Goal: Task Accomplishment & Management: Manage account settings

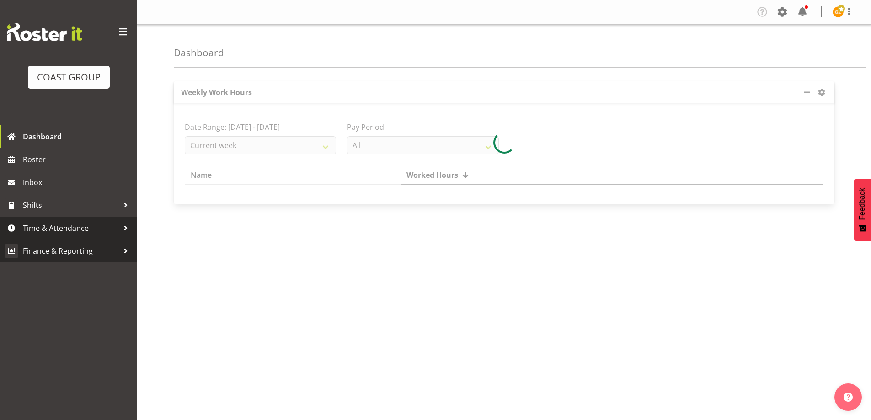
drag, startPoint x: 55, startPoint y: 225, endPoint x: 52, endPoint y: 264, distance: 39.5
click at [56, 225] on span "Time & Attendance" at bounding box center [71, 228] width 96 height 14
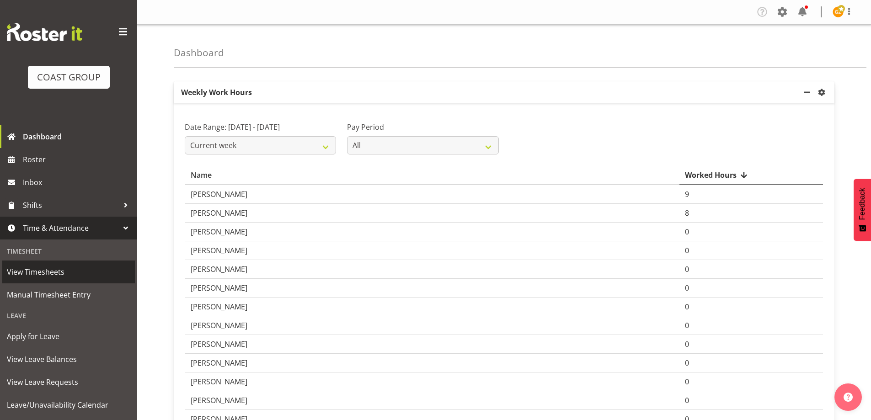
click at [23, 271] on span "View Timesheets" at bounding box center [68, 272] width 123 height 14
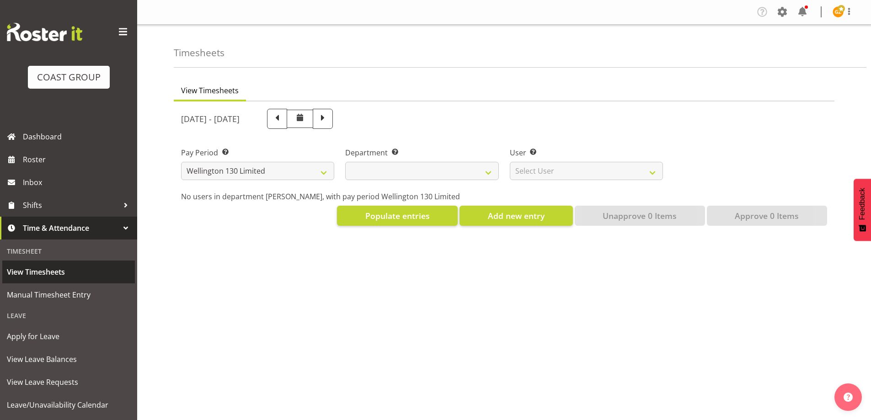
select select "150"
select select
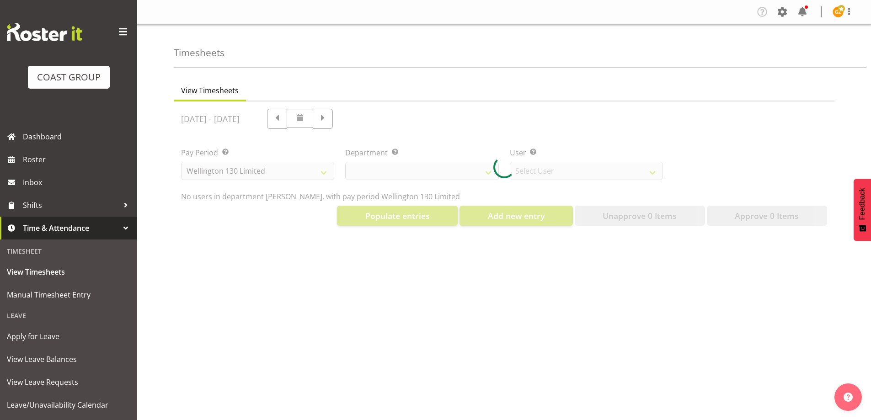
select select "9931"
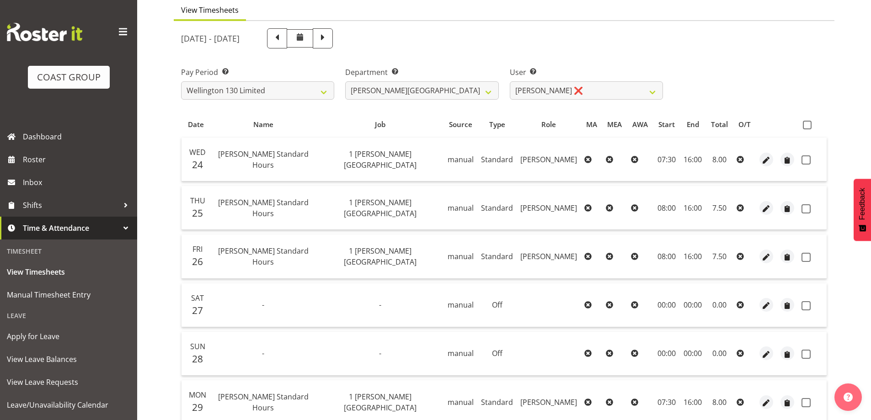
scroll to position [46, 0]
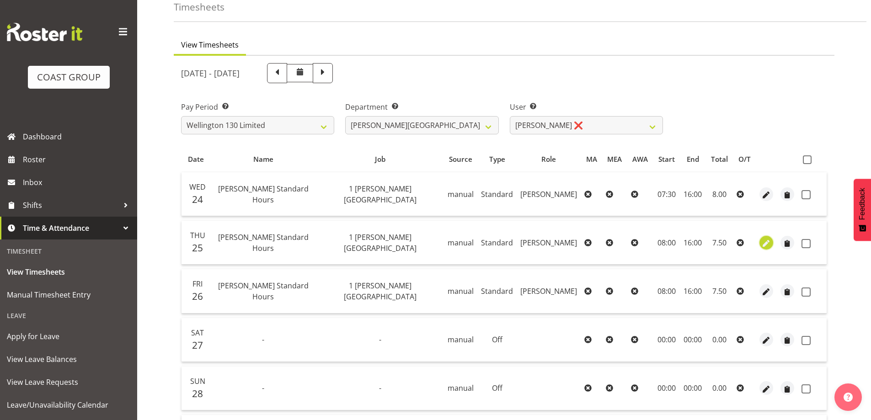
click at [766, 241] on span "button" at bounding box center [766, 243] width 11 height 11
select select "Standard"
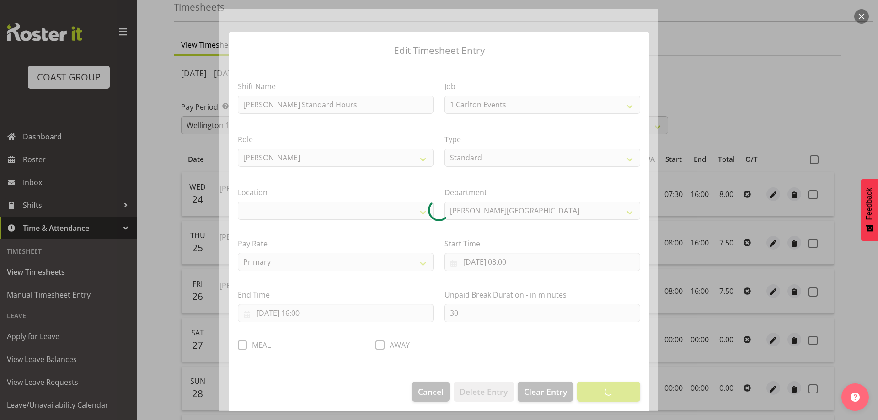
select select "7032"
select select "1075"
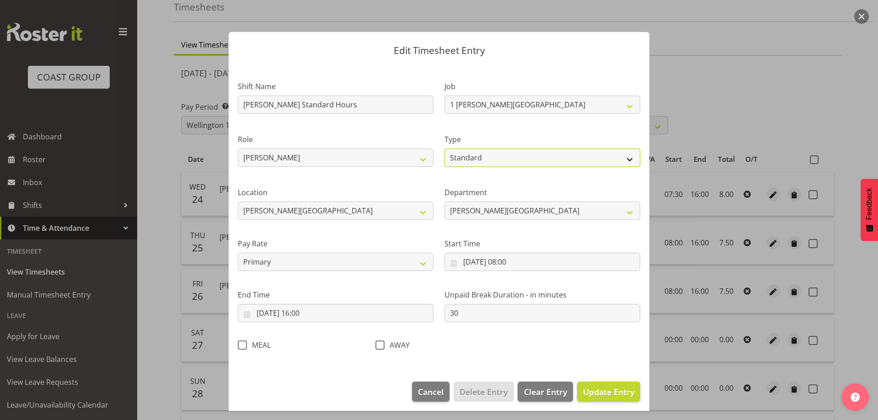
click at [625, 157] on select "Off Standard Public Holiday Public Holiday (Worked) Day In Lieu Annual Leave Si…" at bounding box center [542, 158] width 196 height 18
select select "Bereavement"
click at [444, 149] on select "Off Standard Public Holiday Public Holiday (Worked) Day In Lieu Annual Leave Si…" at bounding box center [542, 158] width 196 height 18
click at [620, 393] on span "Update Entry" at bounding box center [608, 391] width 51 height 11
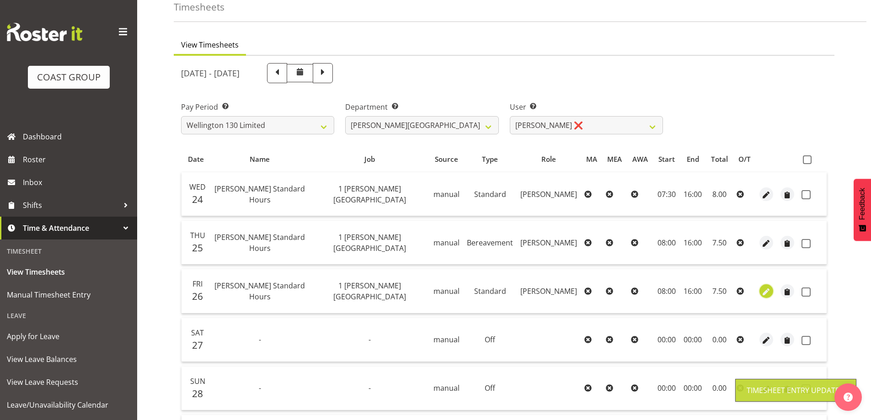
click at [766, 292] on span "button" at bounding box center [766, 292] width 11 height 11
select select "Standard"
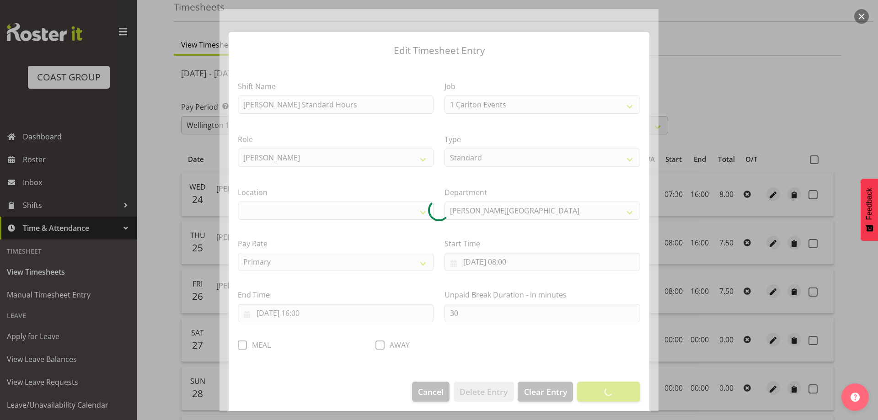
select select "7032"
select select "1075"
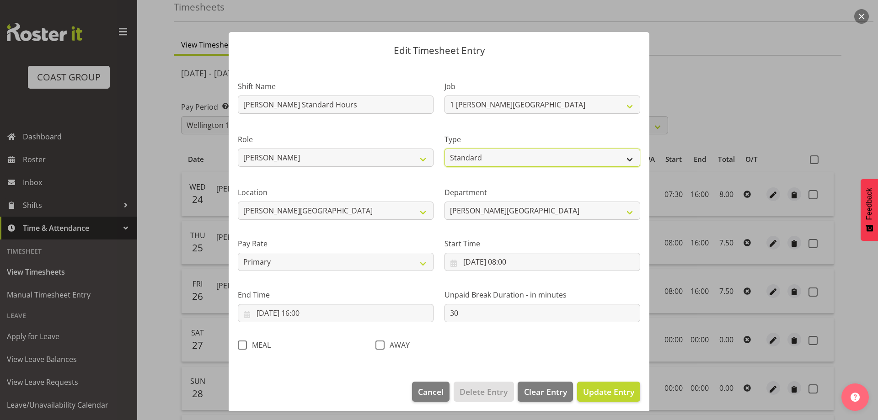
click at [622, 159] on select "Off Standard Public Holiday Public Holiday (Worked) Day In Lieu Annual Leave Si…" at bounding box center [542, 158] width 196 height 18
select select "Bereavement"
click at [444, 149] on select "Off Standard Public Holiday Public Holiday (Worked) Day In Lieu Annual Leave Si…" at bounding box center [542, 158] width 196 height 18
click at [609, 396] on span "Update Entry" at bounding box center [608, 391] width 51 height 11
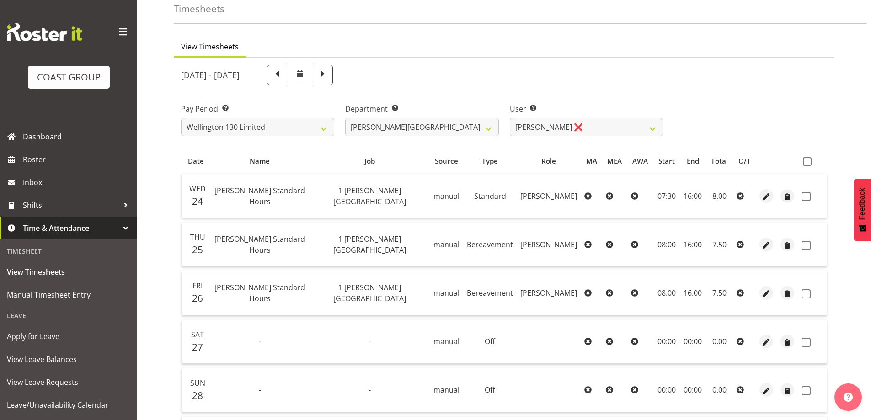
scroll to position [23, 0]
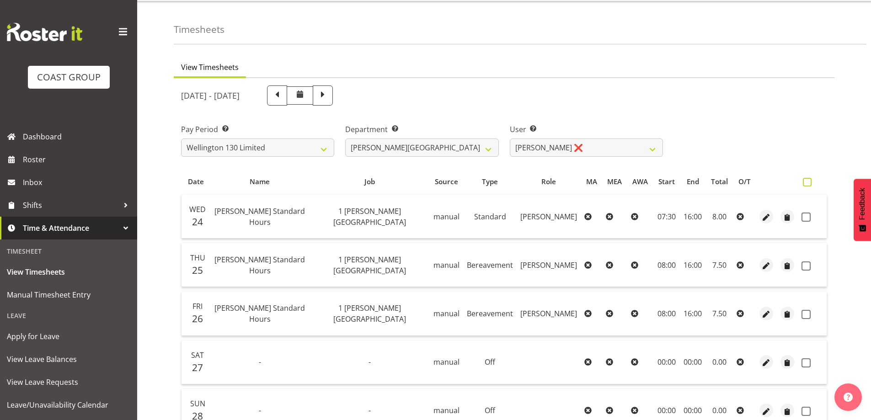
click at [808, 182] on span at bounding box center [807, 182] width 9 height 9
click at [808, 182] on input "checkbox" at bounding box center [806, 182] width 6 height 6
checkbox input "true"
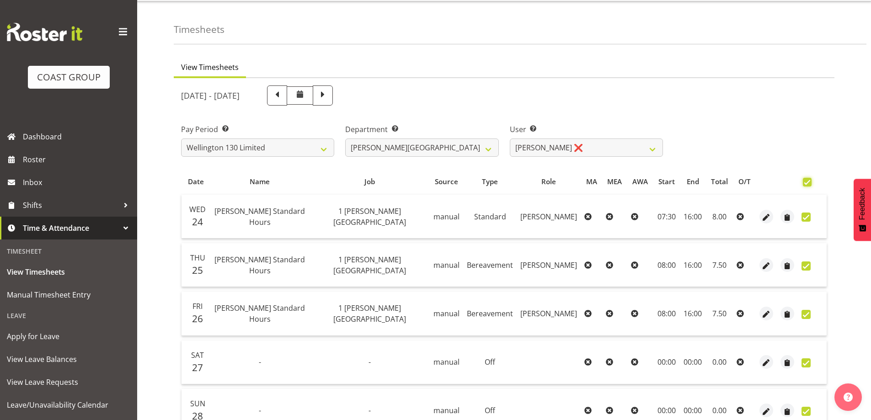
checkbox input "true"
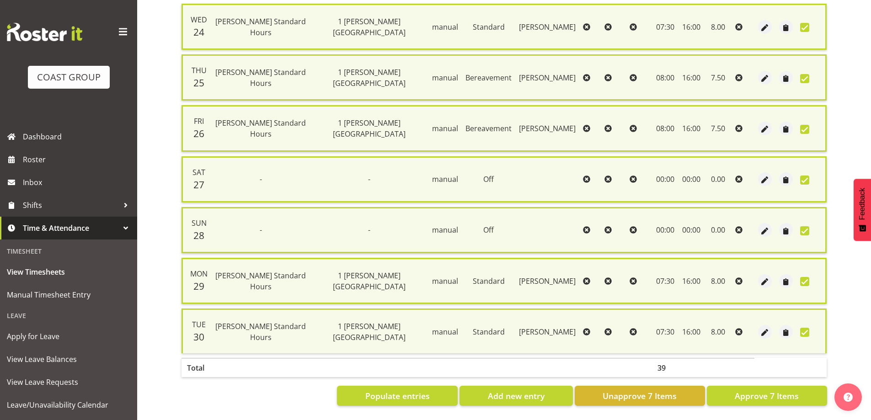
scroll to position [221, 0]
click at [761, 390] on span "Approve 7 Items" at bounding box center [767, 396] width 64 height 12
checkbox input "false"
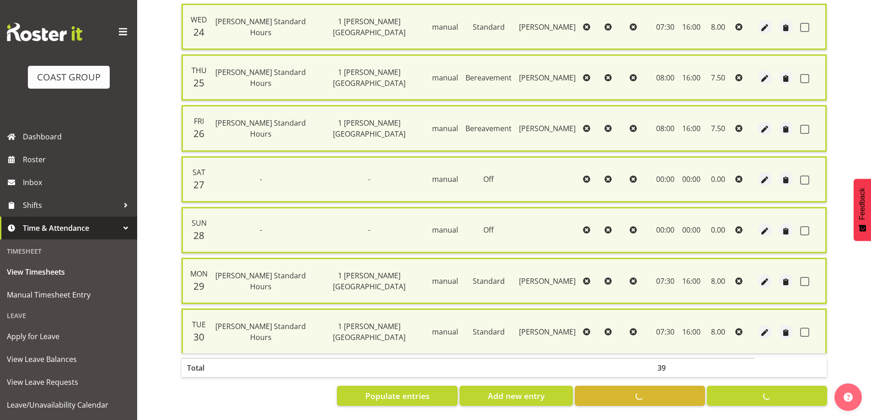
checkbox input "false"
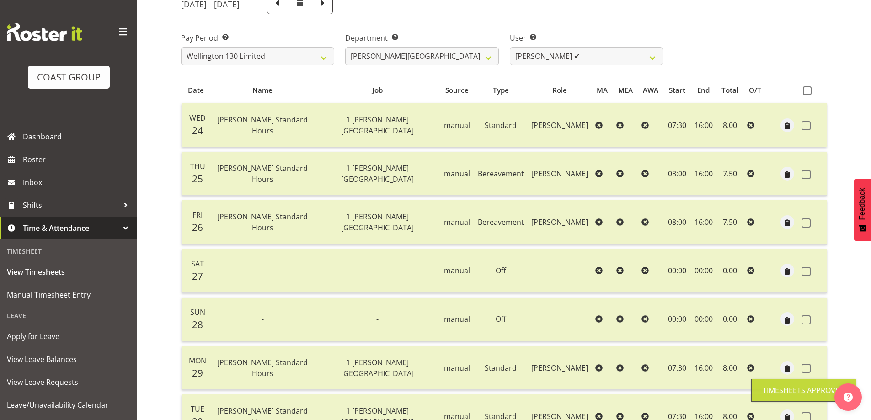
scroll to position [0, 0]
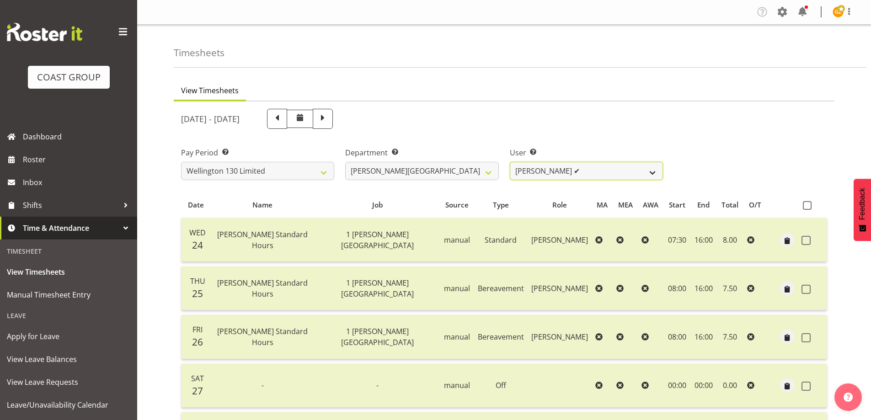
drag, startPoint x: 652, startPoint y: 171, endPoint x: 652, endPoint y: 177, distance: 6.9
click at [652, 171] on select "[PERSON_NAME] ✔ [PERSON_NAME] ❌ [PERSON_NAME] [PERSON_NAME] ❌ [PERSON_NAME] ❌ […" at bounding box center [586, 171] width 153 height 18
select select "9956"
click at [510, 162] on select "[PERSON_NAME] ✔ [PERSON_NAME] ❌ [PERSON_NAME] [PERSON_NAME] ❌ [PERSON_NAME] ❌ […" at bounding box center [586, 171] width 153 height 18
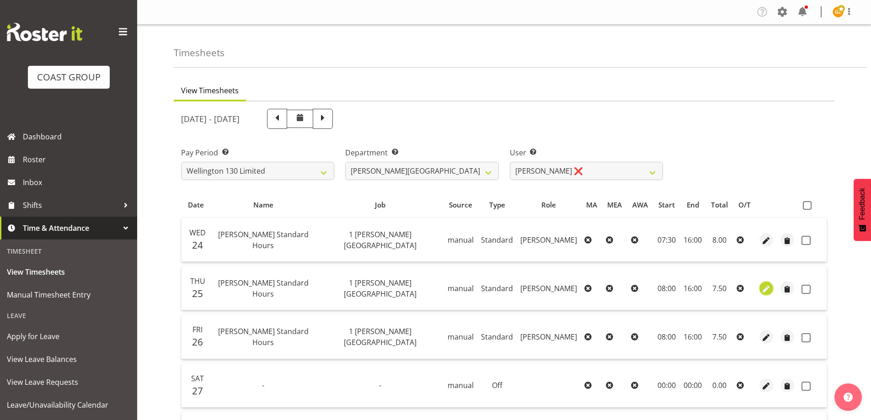
click at [766, 287] on span "button" at bounding box center [766, 289] width 11 height 11
select select "Standard"
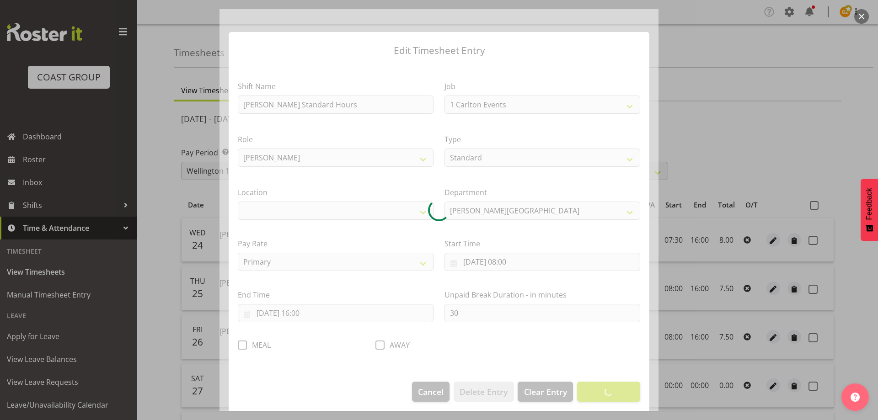
select select "7032"
select select "1075"
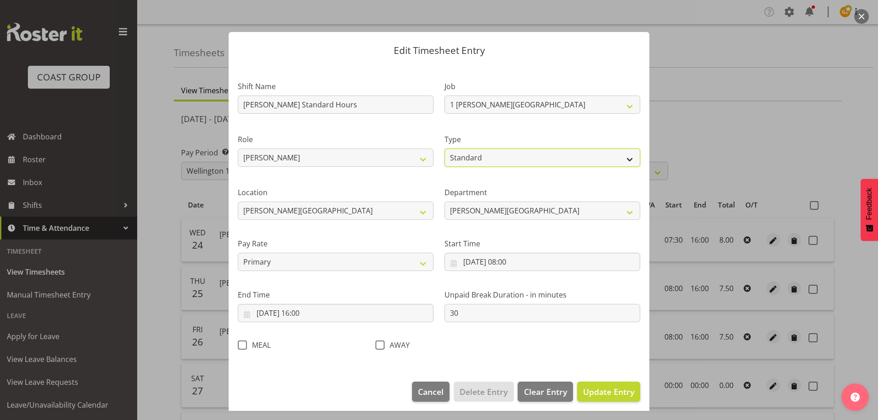
click at [616, 159] on select "Off Standard Public Holiday Public Holiday (Worked) Day In Lieu Annual Leave Si…" at bounding box center [542, 158] width 196 height 18
select select "Bereavement"
click at [444, 149] on select "Off Standard Public Holiday Public Holiday (Worked) Day In Lieu Annual Leave Si…" at bounding box center [542, 158] width 196 height 18
click at [595, 397] on span "Update Entry" at bounding box center [608, 391] width 51 height 11
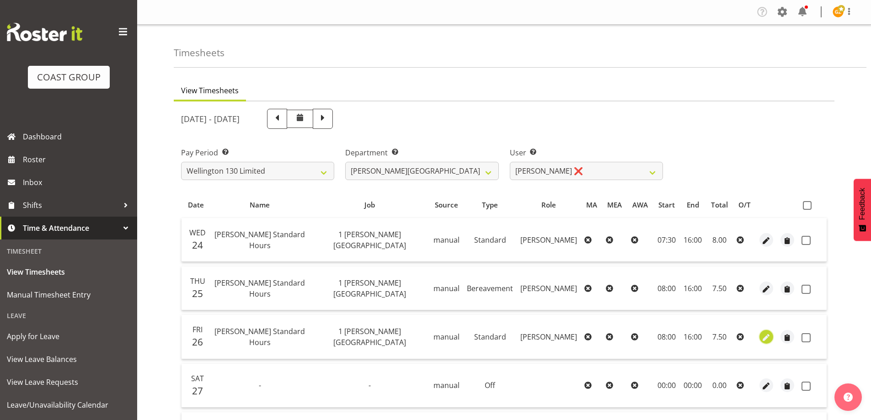
click at [765, 336] on span "button" at bounding box center [766, 337] width 11 height 11
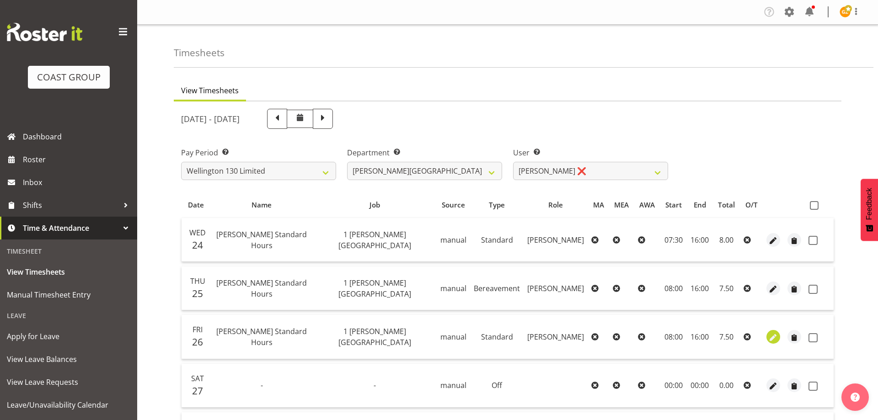
select select "Standard"
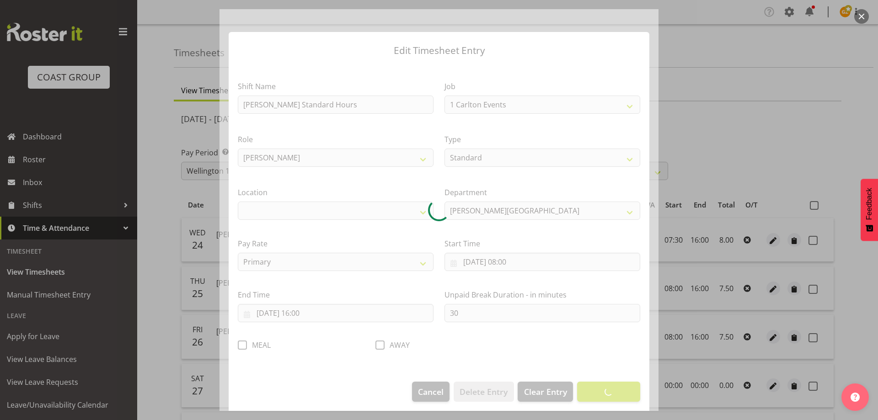
select select "7032"
select select "1075"
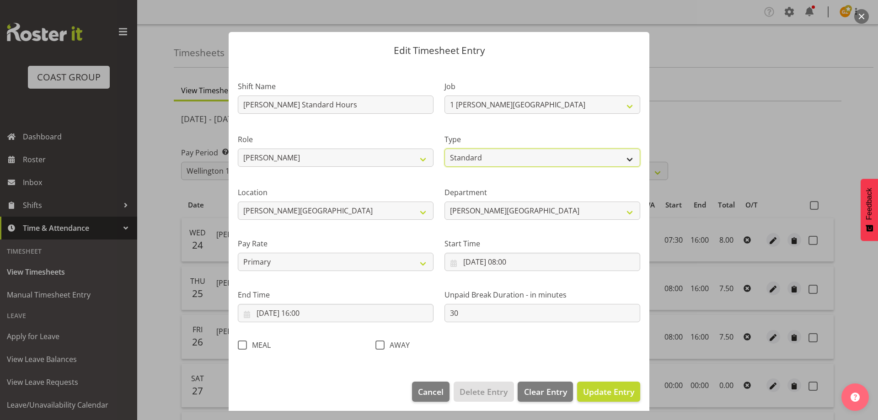
click at [616, 159] on select "Off Standard Public Holiday Public Holiday (Worked) Day In Lieu Annual Leave Si…" at bounding box center [542, 158] width 196 height 18
select select "Bereavement"
click at [444, 149] on select "Off Standard Public Holiday Public Holiday (Worked) Day In Lieu Annual Leave Si…" at bounding box center [542, 158] width 196 height 18
click at [601, 395] on span "Update Entry" at bounding box center [608, 391] width 51 height 11
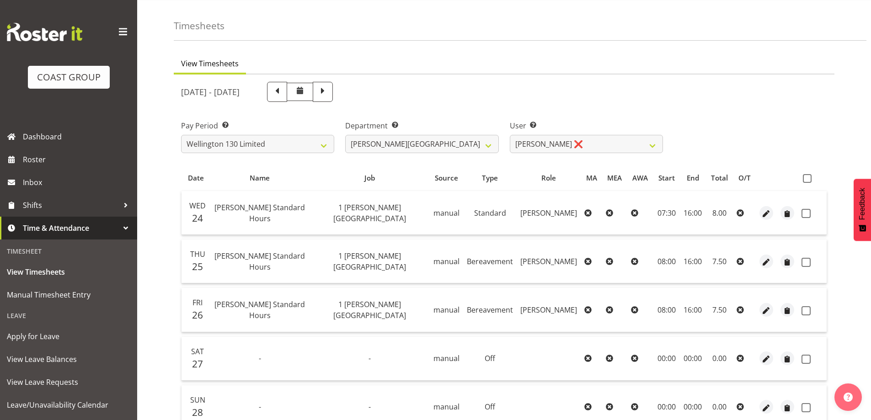
scroll to position [23, 0]
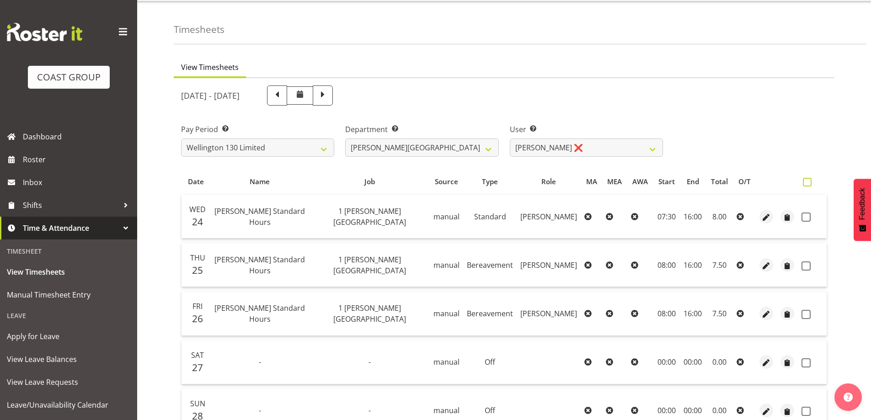
click at [807, 181] on span at bounding box center [807, 182] width 9 height 9
click at [807, 181] on input "checkbox" at bounding box center [806, 182] width 6 height 6
checkbox input "true"
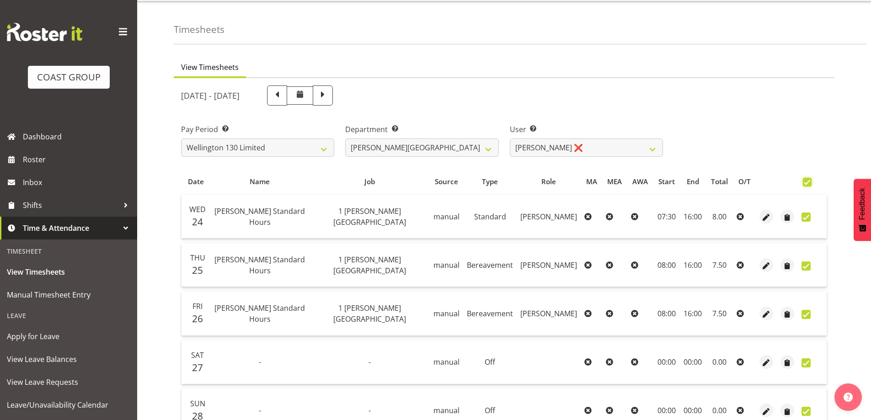
checkbox input "true"
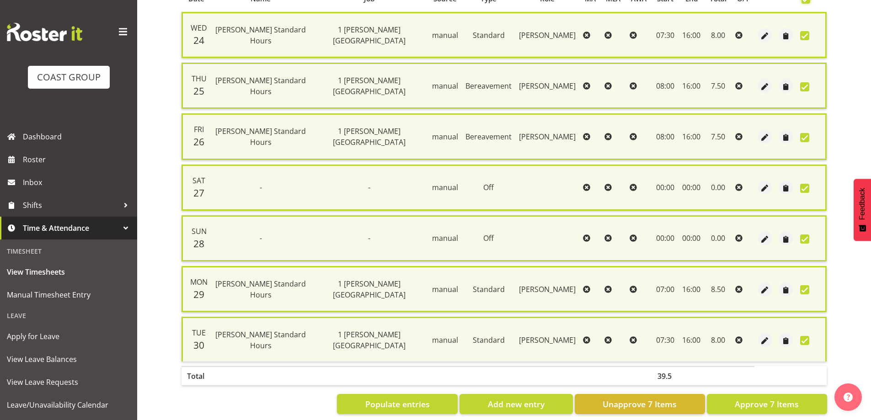
scroll to position [221, 0]
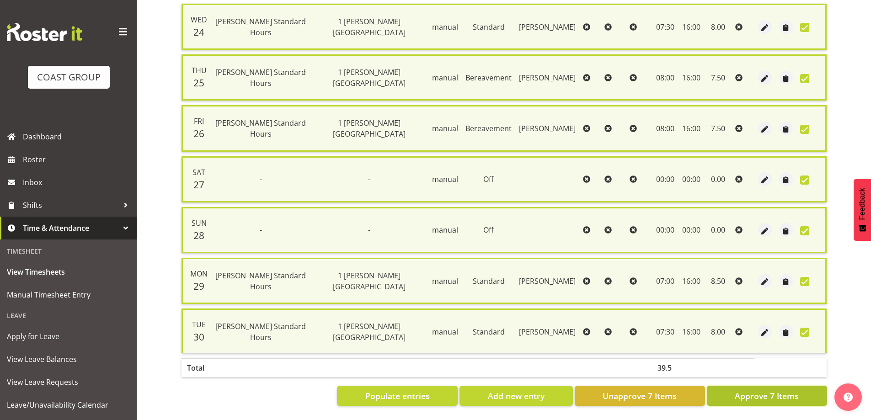
click at [752, 390] on span "Approve 7 Items" at bounding box center [767, 396] width 64 height 12
checkbox input "false"
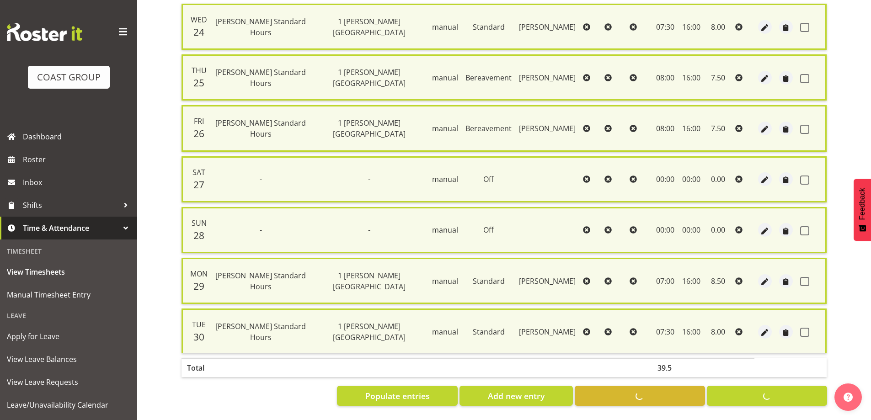
checkbox input "false"
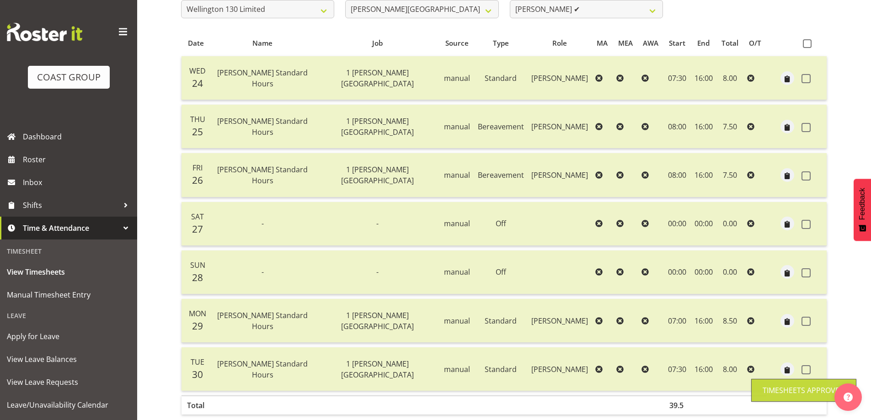
scroll to position [69, 0]
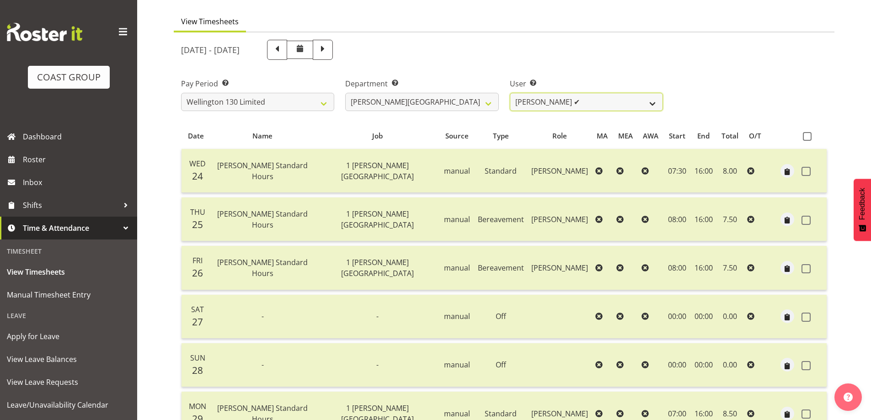
click at [653, 98] on select "[PERSON_NAME] ✔ [PERSON_NAME] ✔ [PERSON_NAME] [PERSON_NAME] ❌ [PERSON_NAME] ❌ […" at bounding box center [586, 102] width 153 height 18
select select "9930"
click at [510, 93] on select "[PERSON_NAME] ✔ [PERSON_NAME] ✔ [PERSON_NAME] [PERSON_NAME] ❌ [PERSON_NAME] ❌ […" at bounding box center [586, 102] width 153 height 18
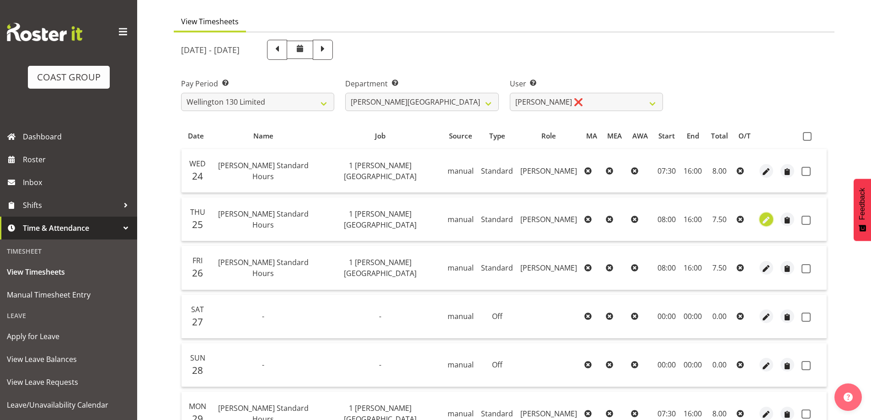
click at [768, 217] on span "button" at bounding box center [766, 220] width 11 height 11
select select "Standard"
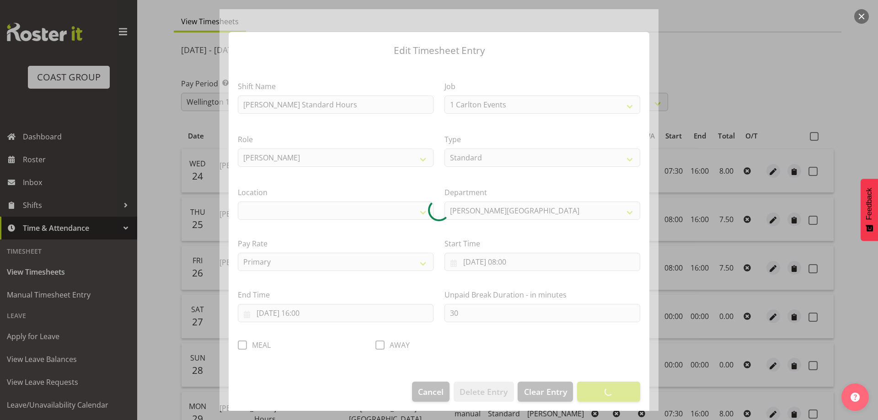
select select "7032"
select select "1075"
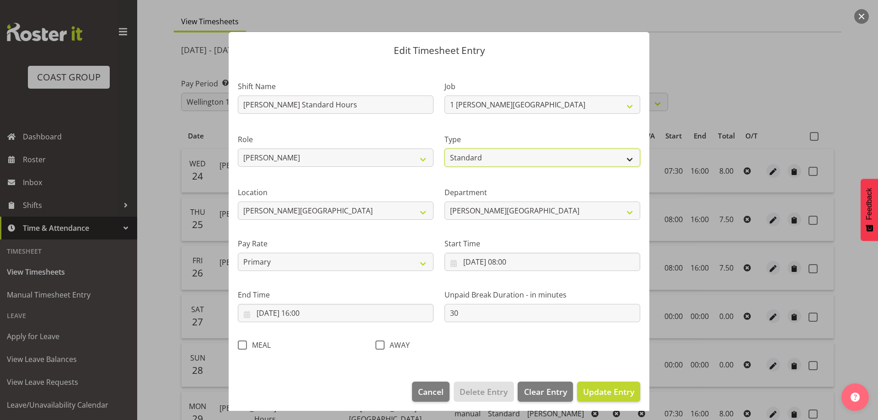
click at [621, 158] on select "Off Standard Public Holiday Public Holiday (Worked) Day In Lieu Annual Leave Si…" at bounding box center [542, 158] width 196 height 18
select select "Bereavement"
click at [444, 149] on select "Off Standard Public Holiday Public Holiday (Worked) Day In Lieu Annual Leave Si…" at bounding box center [542, 158] width 196 height 18
drag, startPoint x: 607, startPoint y: 389, endPoint x: 626, endPoint y: 376, distance: 22.1
click at [608, 389] on span "Update Entry" at bounding box center [608, 391] width 51 height 11
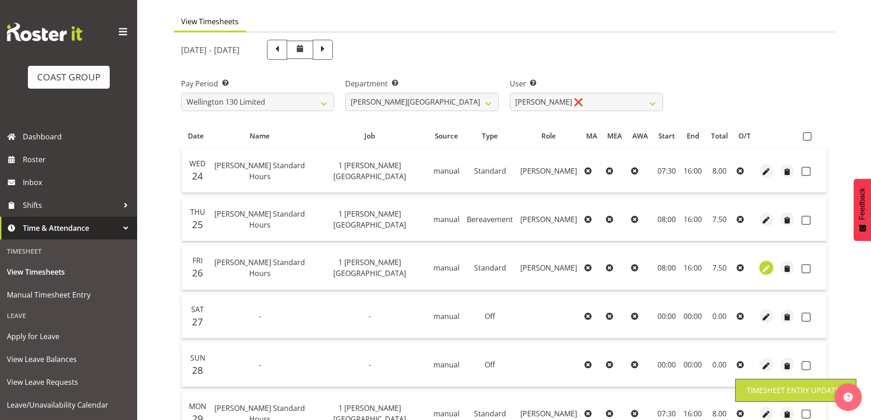
click at [766, 268] on span "button" at bounding box center [766, 268] width 11 height 11
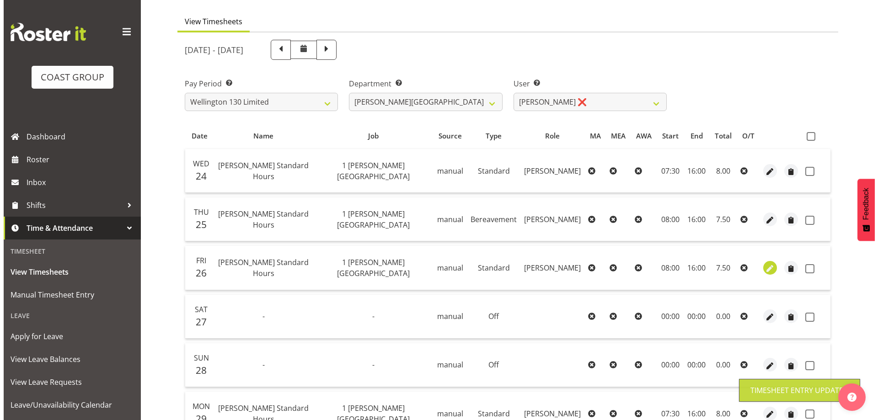
select select "Standard"
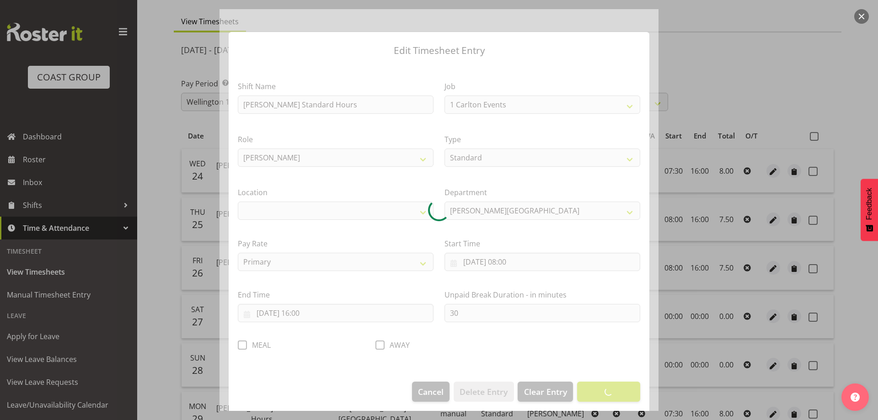
select select "7032"
select select "1075"
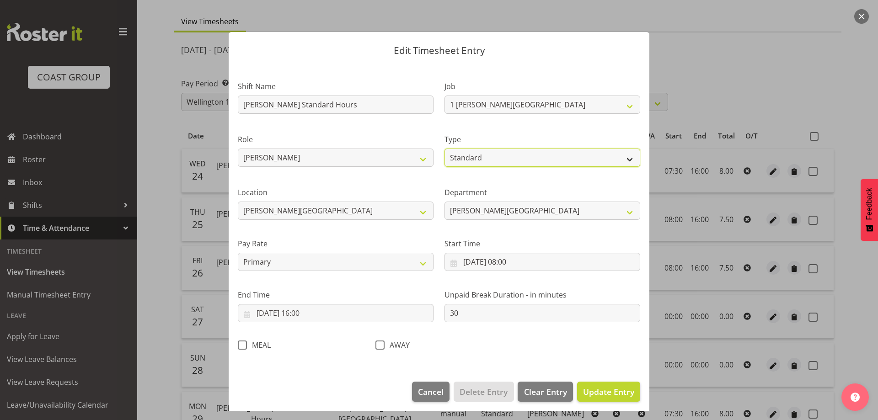
click at [599, 159] on select "Off Standard Public Holiday Public Holiday (Worked) Day In Lieu Annual Leave Si…" at bounding box center [542, 158] width 196 height 18
select select "Bereavement"
click at [444, 149] on select "Off Standard Public Holiday Public Holiday (Worked) Day In Lieu Annual Leave Si…" at bounding box center [542, 158] width 196 height 18
click at [589, 391] on span "Update Entry" at bounding box center [608, 391] width 51 height 11
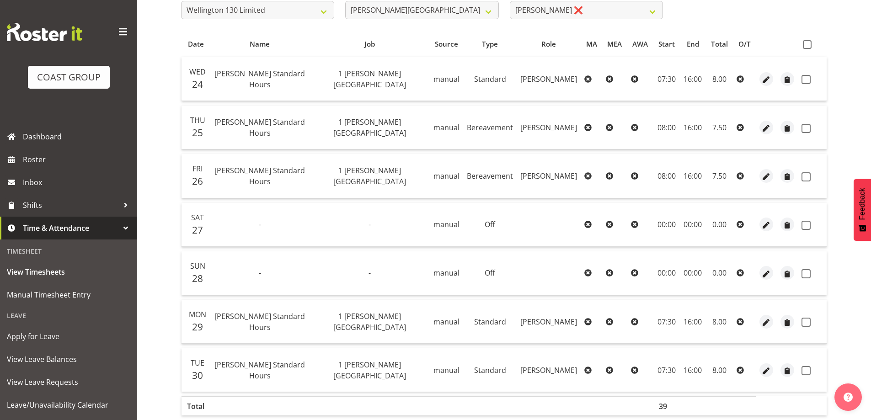
scroll to position [161, 0]
click at [806, 43] on span at bounding box center [807, 45] width 9 height 9
click at [806, 43] on input "checkbox" at bounding box center [806, 45] width 6 height 6
checkbox input "true"
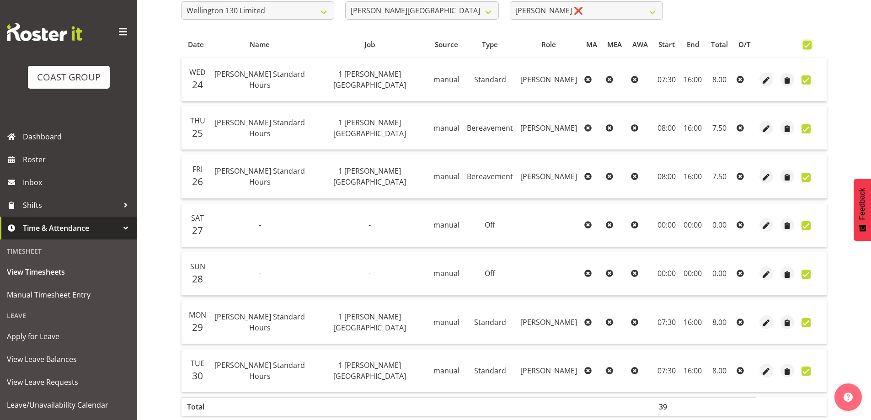
checkbox input "true"
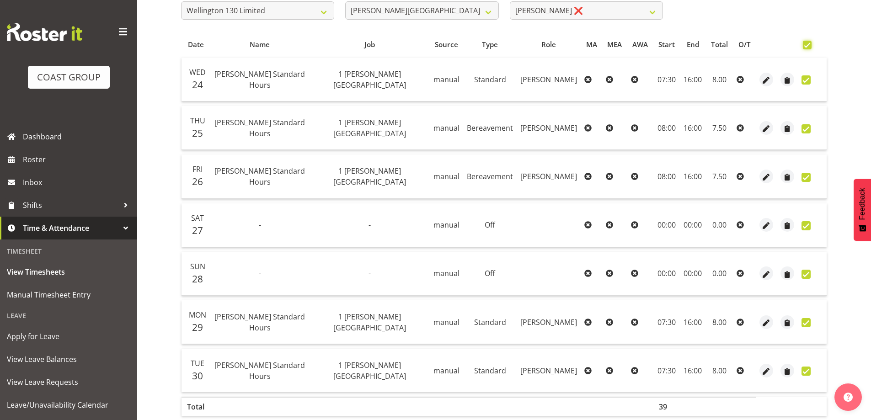
checkbox input "true"
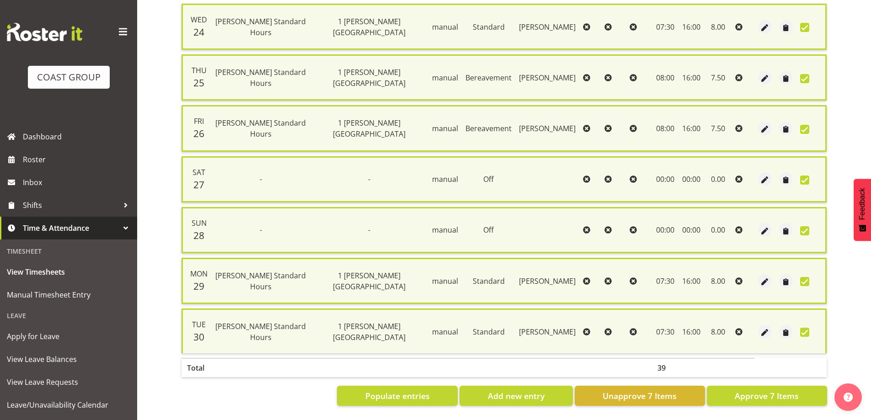
scroll to position [221, 0]
click at [772, 393] on span "Approve 7 Items" at bounding box center [767, 396] width 64 height 12
checkbox input "false"
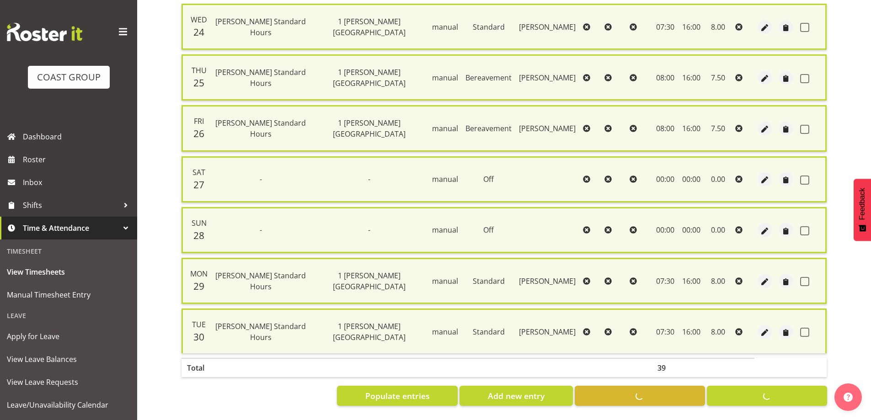
checkbox input "false"
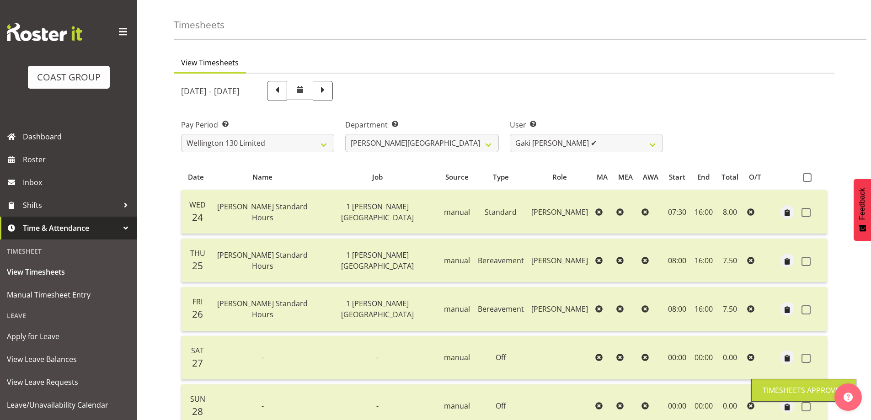
scroll to position [23, 0]
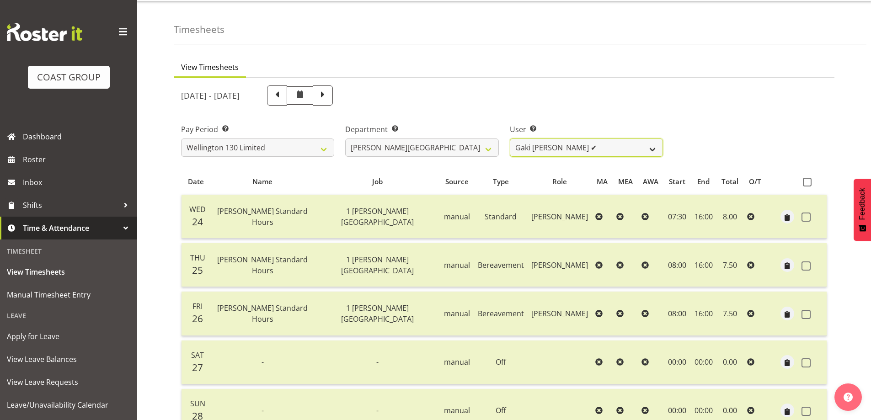
click at [652, 147] on select "[PERSON_NAME] ✔ [PERSON_NAME] ✔ [PERSON_NAME] [PERSON_NAME] ❌ [PERSON_NAME] ✔ […" at bounding box center [586, 148] width 153 height 18
click at [510, 139] on select "[PERSON_NAME] ✔ [PERSON_NAME] ✔ [PERSON_NAME] [PERSON_NAME] ❌ [PERSON_NAME] ✔ […" at bounding box center [586, 148] width 153 height 18
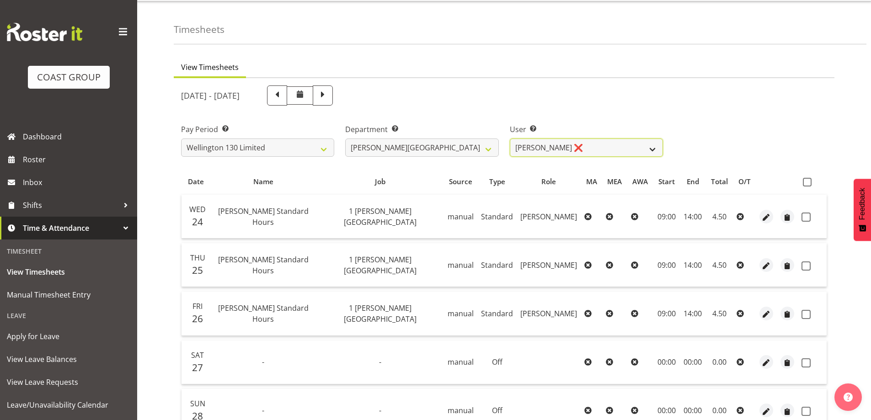
click at [653, 147] on select "[PERSON_NAME] ✔ [PERSON_NAME] ✔ [PERSON_NAME] [PERSON_NAME] ❌ [PERSON_NAME] ✔ […" at bounding box center [586, 148] width 153 height 18
select select "9950"
click at [510, 139] on select "[PERSON_NAME] ✔ [PERSON_NAME] ✔ [PERSON_NAME] [PERSON_NAME] ❌ [PERSON_NAME] ✔ […" at bounding box center [586, 148] width 153 height 18
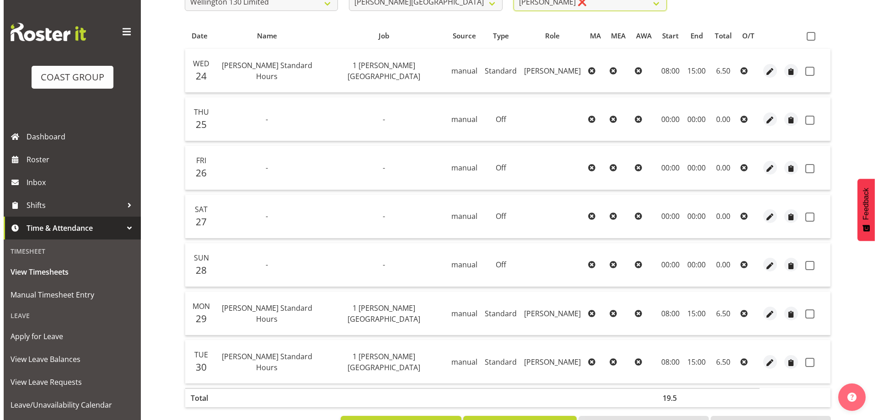
scroll to position [115, 0]
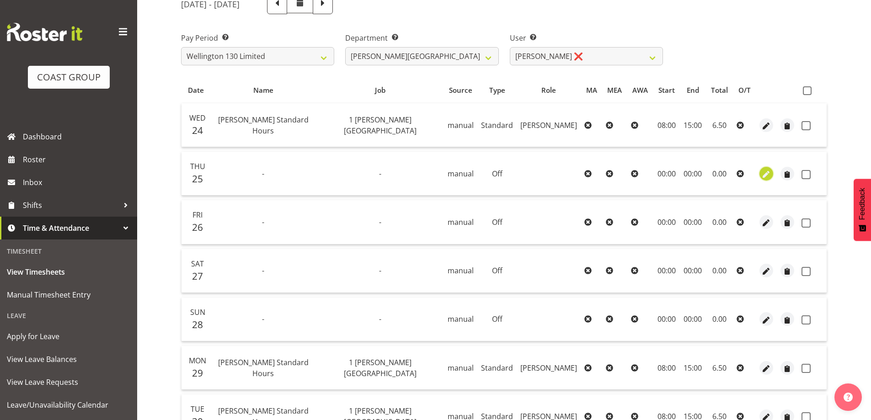
click at [768, 173] on span "button" at bounding box center [766, 174] width 11 height 11
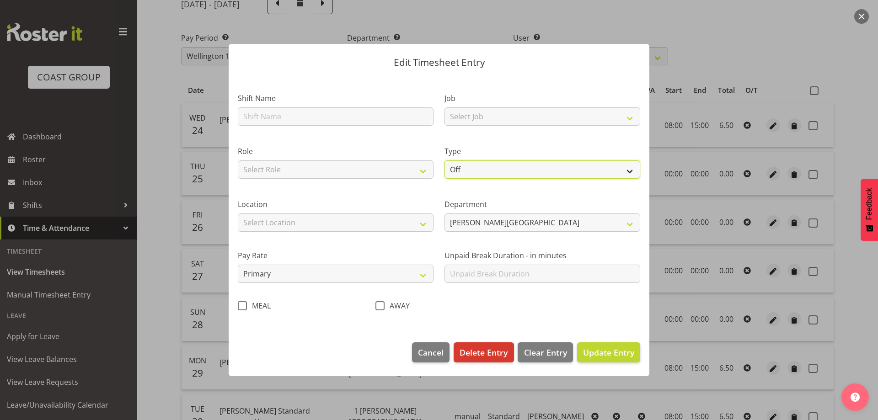
click at [626, 170] on select "Off Standard Public Holiday Public Holiday (Worked) Day In Lieu Annual Leave Si…" at bounding box center [542, 170] width 196 height 18
select select "Bereavement"
click at [444, 161] on select "Off Standard Public Holiday Public Holiday (Worked) Day In Lieu Annual Leave Si…" at bounding box center [542, 170] width 196 height 18
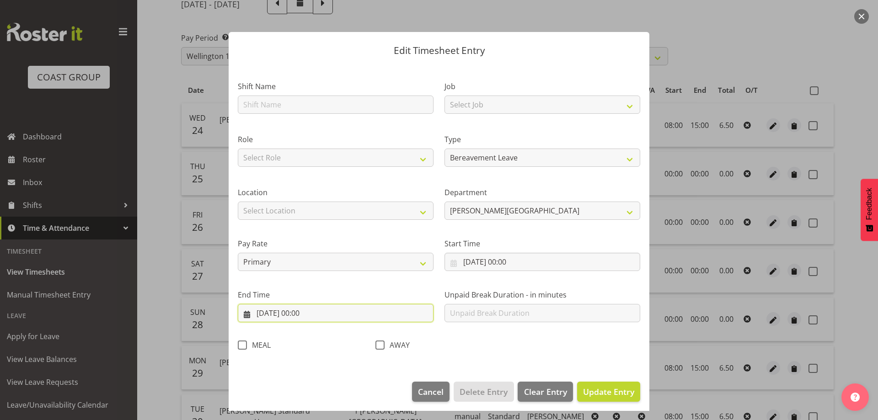
click at [343, 315] on input "[DATE] 00:00" at bounding box center [336, 313] width 196 height 18
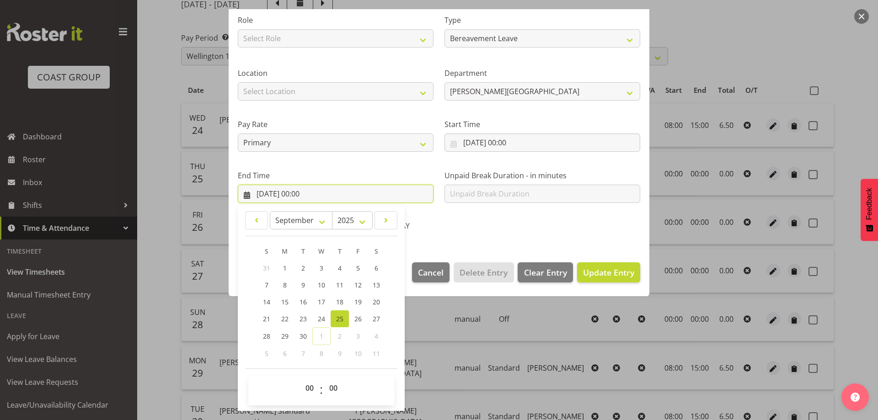
scroll to position [120, 0]
drag, startPoint x: 307, startPoint y: 387, endPoint x: 310, endPoint y: 382, distance: 5.7
click at [307, 387] on select "00 01 02 03 04 05 06 07 08 09 10 11 12 13 14 15 16 17 18 19 20 21 22 23" at bounding box center [310, 387] width 21 height 18
select select "8"
click at [300, 378] on select "00 01 02 03 04 05 06 07 08 09 10 11 12 13 14 15 16 17 18 19 20 21 22 23" at bounding box center [310, 387] width 21 height 18
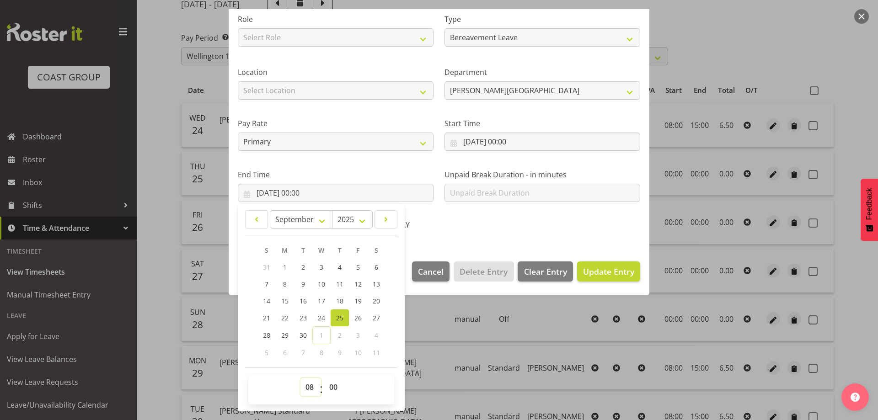
type input "[DATE] 08:00"
click at [310, 389] on select "00 01 02 03 04 05 06 07 08 09 10 11 12 13 14 15 16 17 18 19 20 21 22 23" at bounding box center [310, 387] width 21 height 18
select select "15"
click at [300, 378] on select "00 01 02 03 04 05 06 07 08 09 10 11 12 13 14 15 16 17 18 19 20 21 22 23" at bounding box center [310, 387] width 21 height 18
type input "[DATE] 15:00"
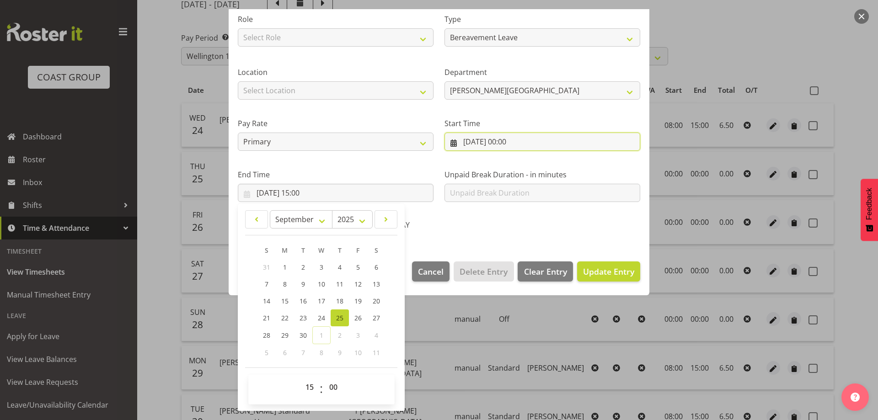
click at [535, 143] on input "[DATE] 00:00" at bounding box center [542, 142] width 196 height 18
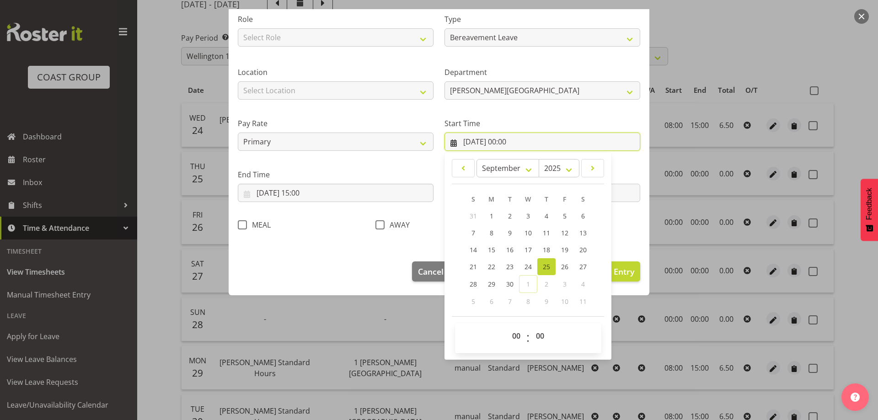
scroll to position [69, 0]
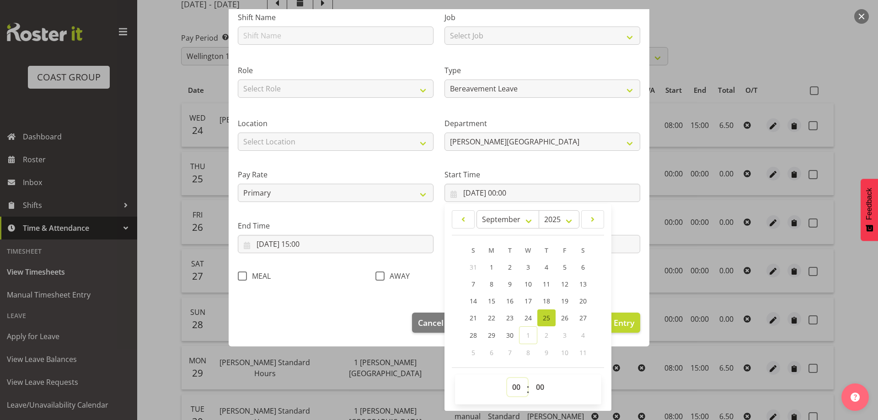
click at [512, 389] on select "00 01 02 03 04 05 06 07 08 09 10 11 12 13 14 15 16 17 18 19 20 21 22 23" at bounding box center [517, 387] width 21 height 18
select select "8"
click at [507, 378] on select "00 01 02 03 04 05 06 07 08 09 10 11 12 13 14 15 16 17 18 19 20 21 22 23" at bounding box center [517, 387] width 21 height 18
type input "[DATE] 08:00"
click at [627, 285] on div "Shift Name Job Select Job 1 Carlton Events 1 [PERSON_NAME][GEOGRAPHIC_DATA] 1 […" at bounding box center [438, 144] width 413 height 290
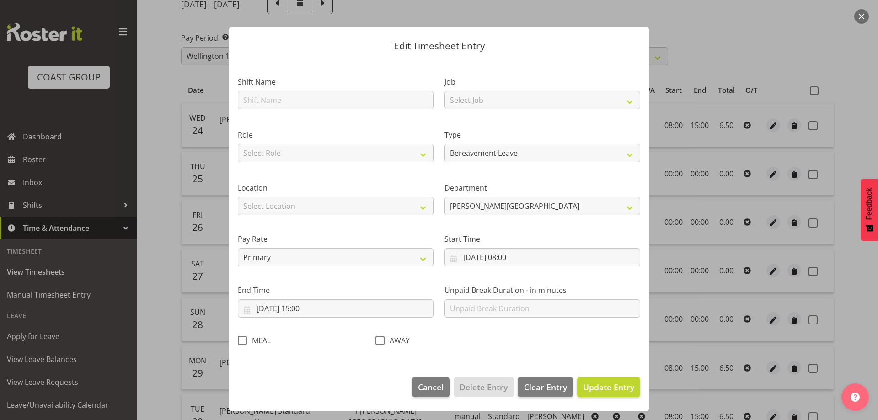
scroll to position [5, 0]
click at [599, 391] on span "Update Entry" at bounding box center [608, 387] width 51 height 11
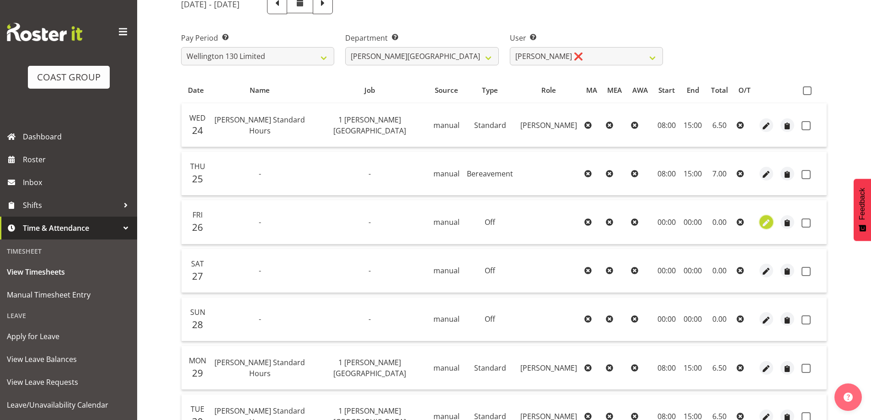
click at [767, 223] on span "button" at bounding box center [766, 223] width 11 height 11
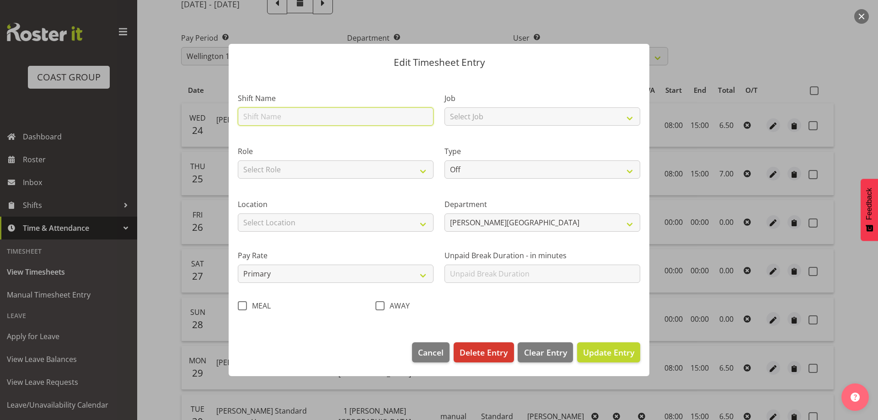
click at [394, 117] on input "text" at bounding box center [336, 116] width 196 height 18
type input "[PERSON_NAME] Standard Hours"
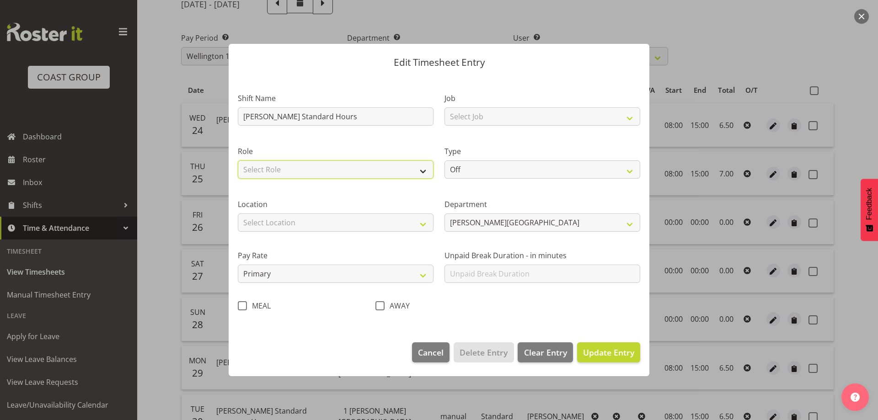
click at [384, 173] on select "Select Role [PERSON_NAME][GEOGRAPHIC_DATA]" at bounding box center [336, 170] width 196 height 18
select select "1339"
click at [238, 161] on select "Select Role [PERSON_NAME][GEOGRAPHIC_DATA]" at bounding box center [336, 170] width 196 height 18
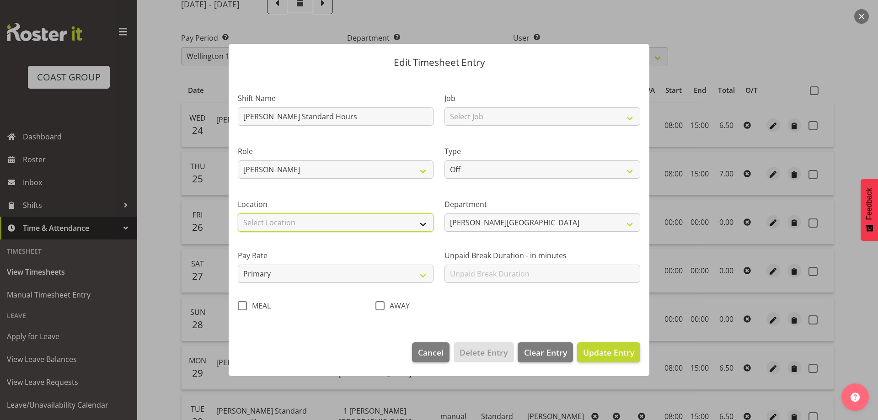
click at [381, 221] on select "Select Location [GEOGRAPHIC_DATA] EVENTS [PERSON_NAME][GEOGRAPHIC_DATA] [GEOGRA…" at bounding box center [336, 223] width 196 height 18
select select "1075"
click at [238, 214] on select "Select Location [GEOGRAPHIC_DATA] EVENTS [PERSON_NAME][GEOGRAPHIC_DATA] [GEOGRA…" at bounding box center [336, 223] width 196 height 18
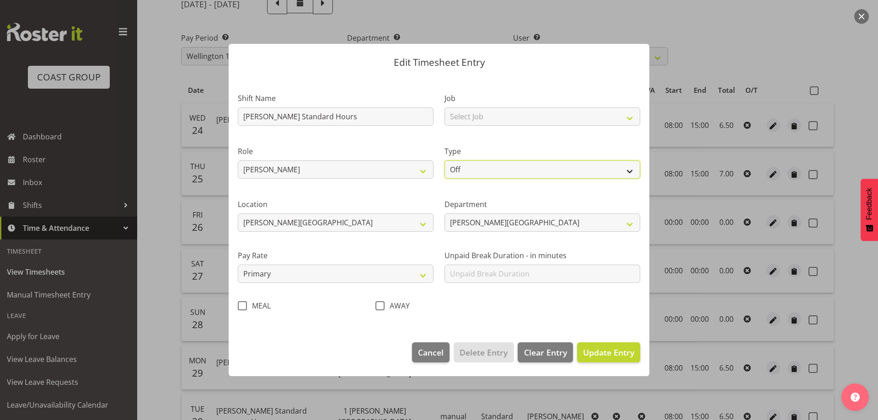
click at [605, 166] on select "Off Standard Public Holiday Public Holiday (Worked) Day In Lieu Annual Leave Si…" at bounding box center [542, 170] width 196 height 18
select select "Bereavement"
click at [444, 161] on select "Off Standard Public Holiday Public Holiday (Worked) Day In Lieu Annual Leave Si…" at bounding box center [542, 170] width 196 height 18
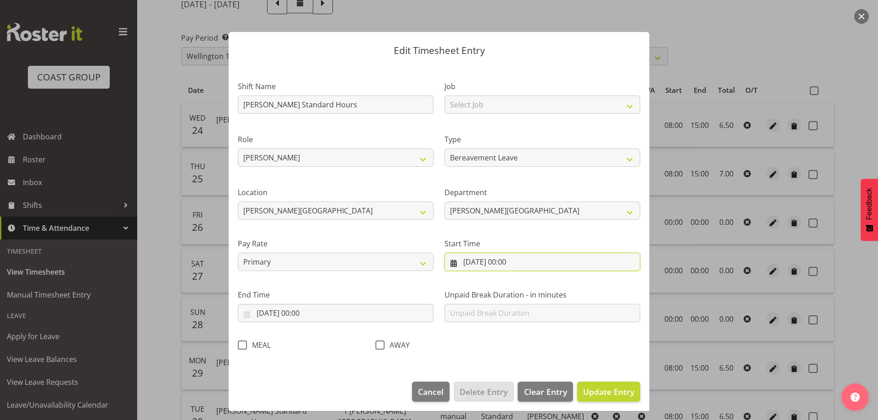
click at [540, 259] on input "[DATE] 00:00" at bounding box center [542, 262] width 196 height 18
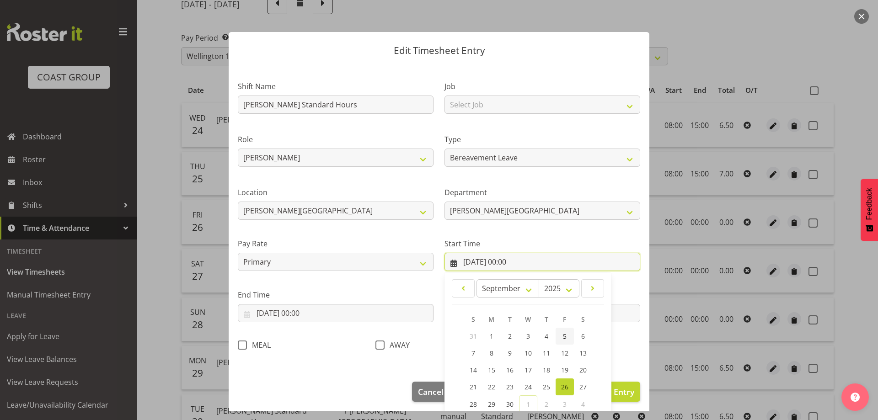
scroll to position [69, 0]
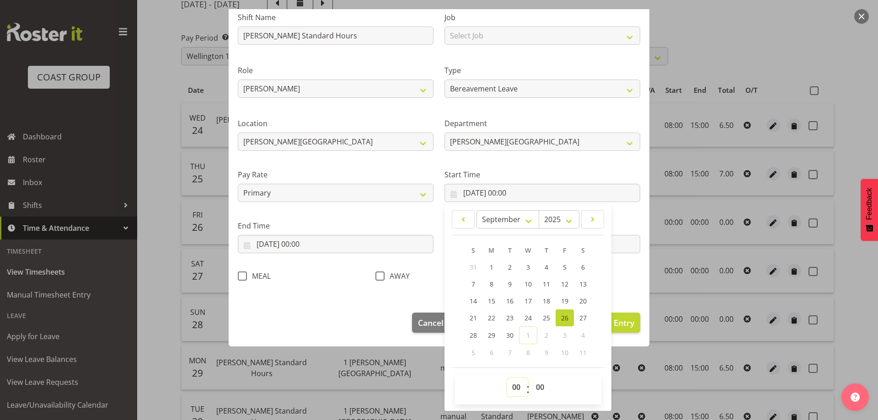
click at [512, 389] on select "00 01 02 03 04 05 06 07 08 09 10 11 12 13 14 15 16 17 18 19 20 21 22 23" at bounding box center [517, 387] width 21 height 18
select select "8"
click at [507, 378] on select "00 01 02 03 04 05 06 07 08 09 10 11 12 13 14 15 16 17 18 19 20 21 22 23" at bounding box center [517, 387] width 21 height 18
type input "[DATE] 08:00"
click at [332, 241] on input "[DATE] 00:00" at bounding box center [336, 244] width 196 height 18
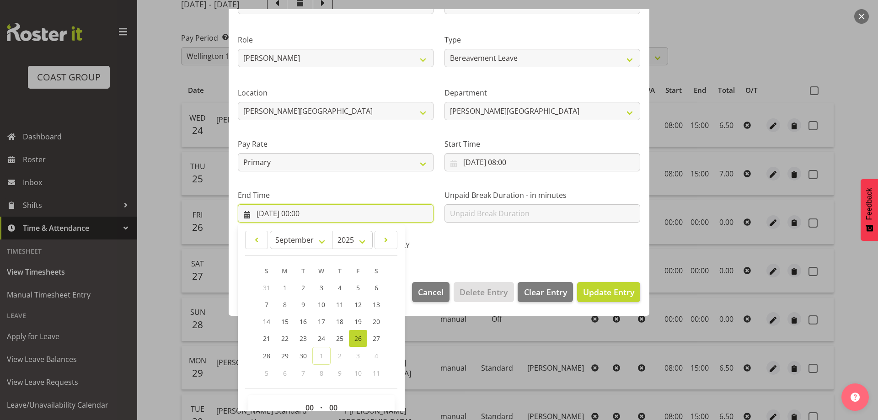
scroll to position [120, 0]
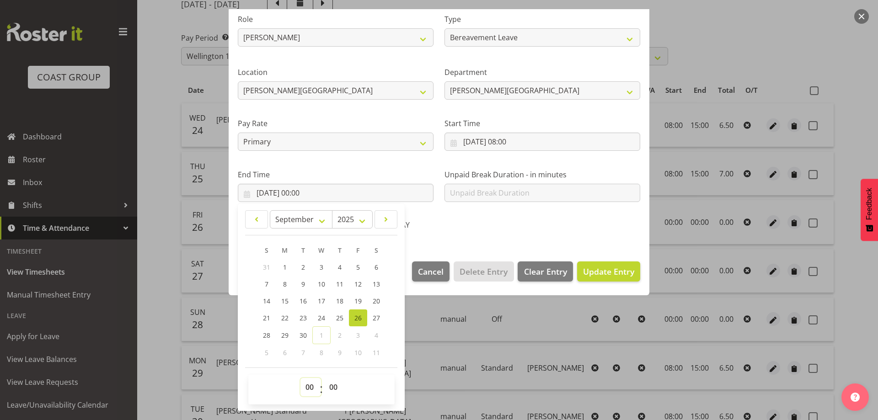
click at [307, 388] on select "00 01 02 03 04 05 06 07 08 09 10 11 12 13 14 15 16 17 18 19 20 21 22 23" at bounding box center [310, 387] width 21 height 18
select select "15"
click at [300, 378] on select "00 01 02 03 04 05 06 07 08 09 10 11 12 13 14 15 16 17 18 19 20 21 22 23" at bounding box center [310, 387] width 21 height 18
type input "[DATE] 15:00"
click at [621, 272] on span "Update Entry" at bounding box center [608, 271] width 51 height 11
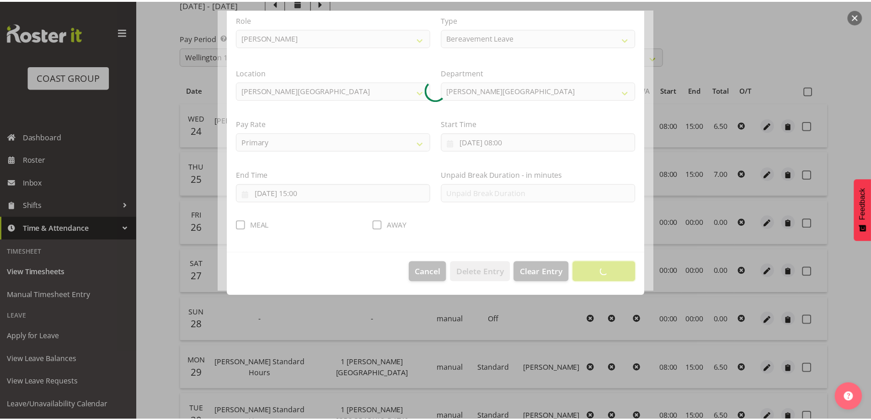
scroll to position [5, 0]
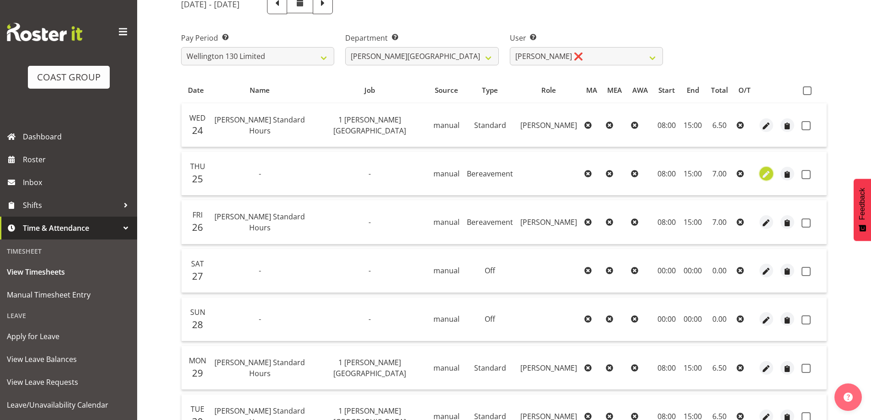
click at [766, 171] on span "button" at bounding box center [766, 174] width 11 height 11
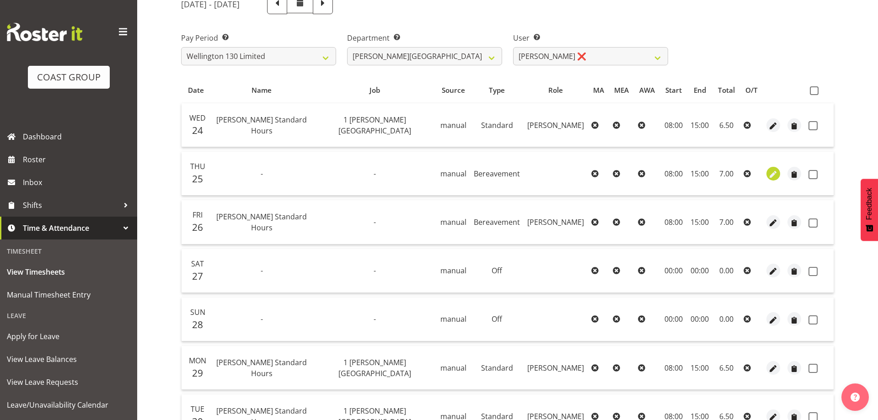
select select "Bereavement"
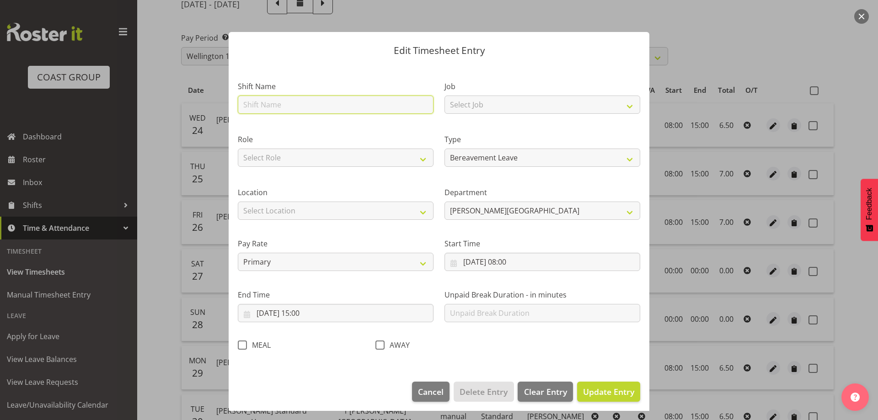
click at [348, 104] on input "text" at bounding box center [336, 105] width 196 height 18
type input "[PERSON_NAME] Standard Hours"
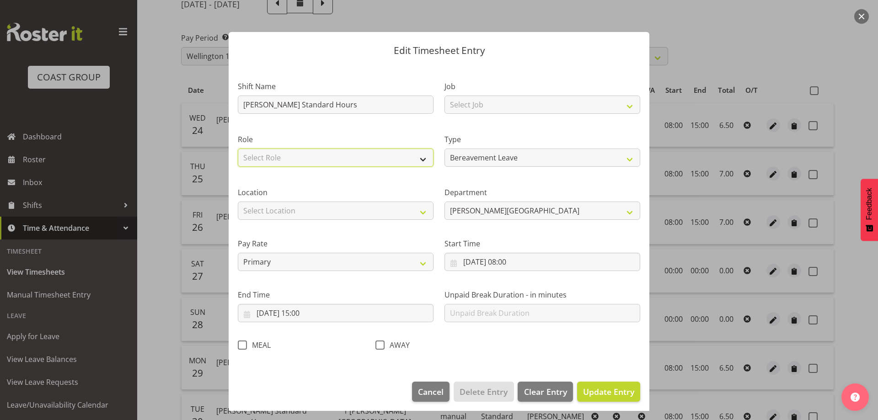
click at [335, 150] on select "Select Role [PERSON_NAME][GEOGRAPHIC_DATA]" at bounding box center [336, 158] width 196 height 18
select select "1339"
click at [238, 149] on select "Select Role [PERSON_NAME][GEOGRAPHIC_DATA]" at bounding box center [336, 158] width 196 height 18
click at [334, 214] on select "Select Location [GEOGRAPHIC_DATA] EVENTS [PERSON_NAME][GEOGRAPHIC_DATA] [GEOGRA…" at bounding box center [336, 211] width 196 height 18
select select "1075"
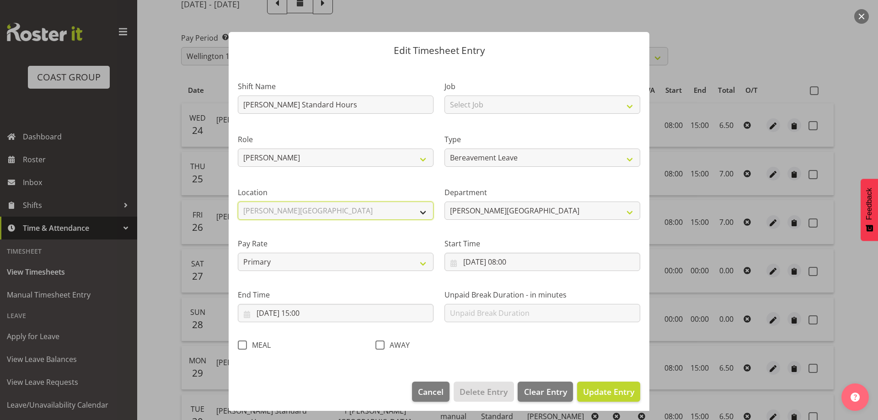
click at [238, 202] on select "Select Location [GEOGRAPHIC_DATA] EVENTS [PERSON_NAME][GEOGRAPHIC_DATA] [GEOGRA…" at bounding box center [336, 211] width 196 height 18
click at [601, 392] on span "Update Entry" at bounding box center [608, 391] width 51 height 11
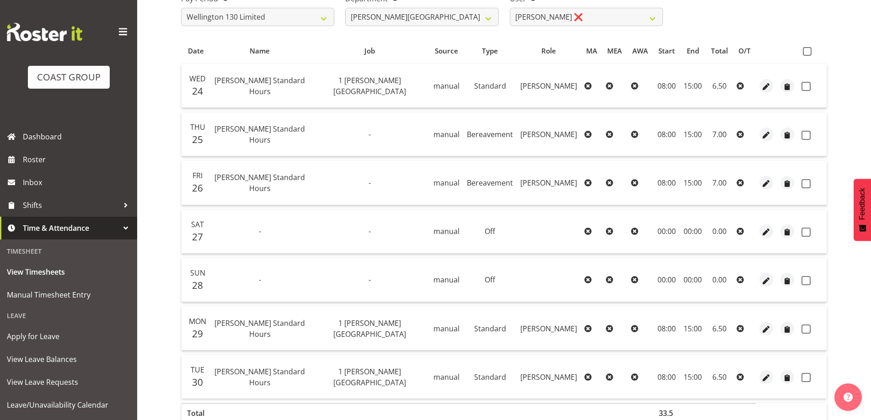
scroll to position [23, 0]
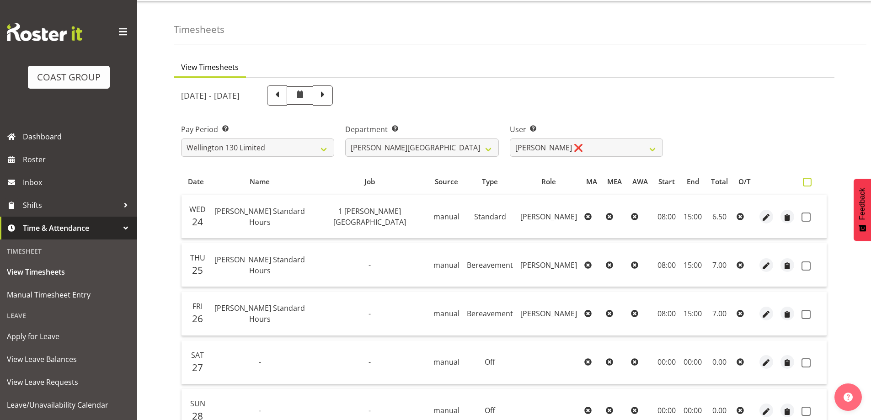
click at [809, 183] on span at bounding box center [807, 182] width 9 height 9
click at [809, 183] on input "checkbox" at bounding box center [806, 182] width 6 height 6
checkbox input "true"
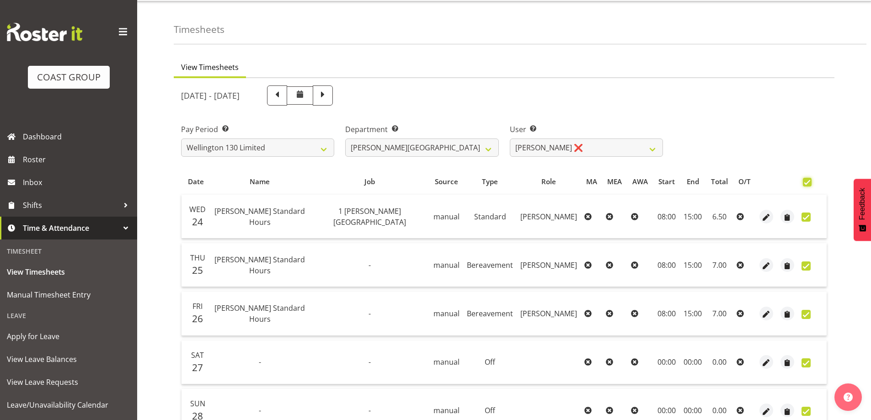
checkbox input "true"
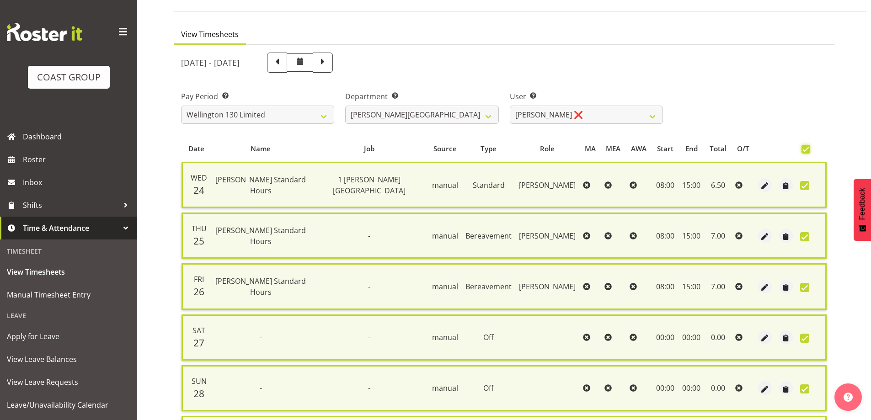
scroll to position [221, 0]
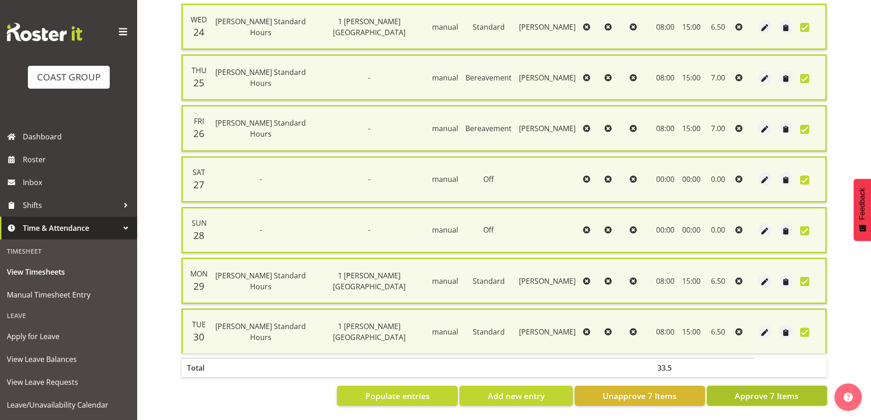
click at [761, 390] on span "Approve 7 Items" at bounding box center [767, 396] width 64 height 12
checkbox input "false"
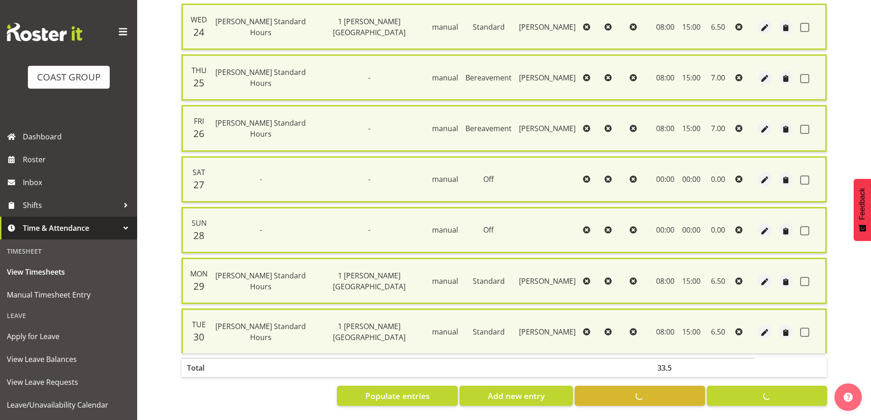
checkbox input "false"
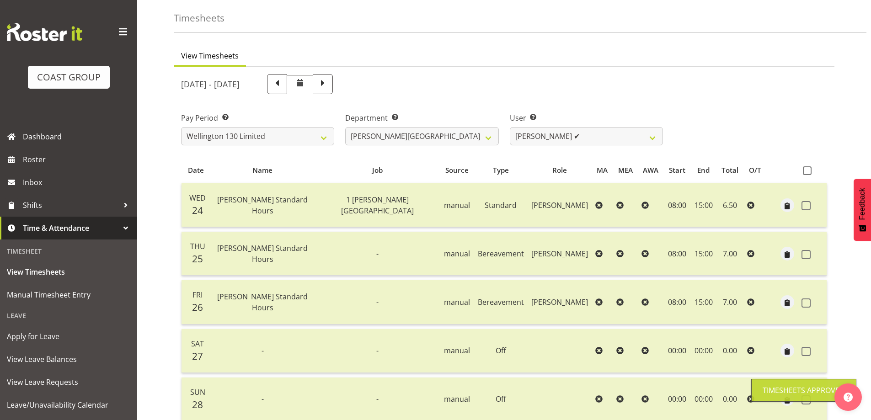
scroll to position [23, 0]
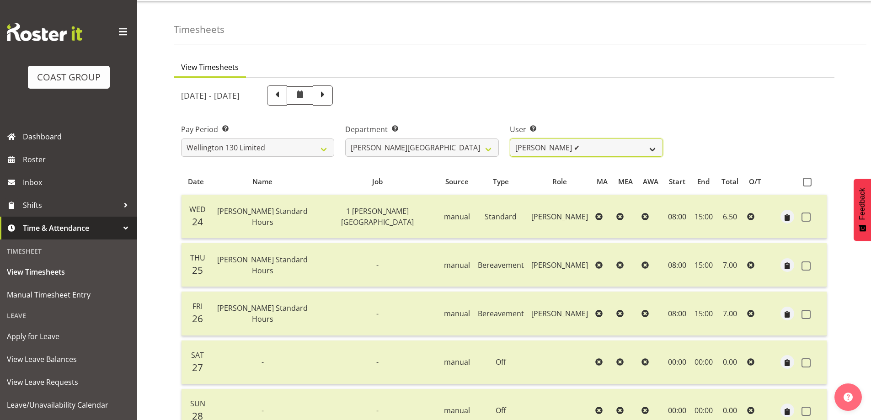
click at [655, 147] on select "[PERSON_NAME] ✔ [PERSON_NAME] ✔ [PERSON_NAME] [PERSON_NAME] ❌ [PERSON_NAME] ✔ […" at bounding box center [586, 148] width 153 height 18
click at [510, 139] on select "[PERSON_NAME] ✔ [PERSON_NAME] ✔ [PERSON_NAME] [PERSON_NAME] ❌ [PERSON_NAME] ✔ […" at bounding box center [586, 148] width 153 height 18
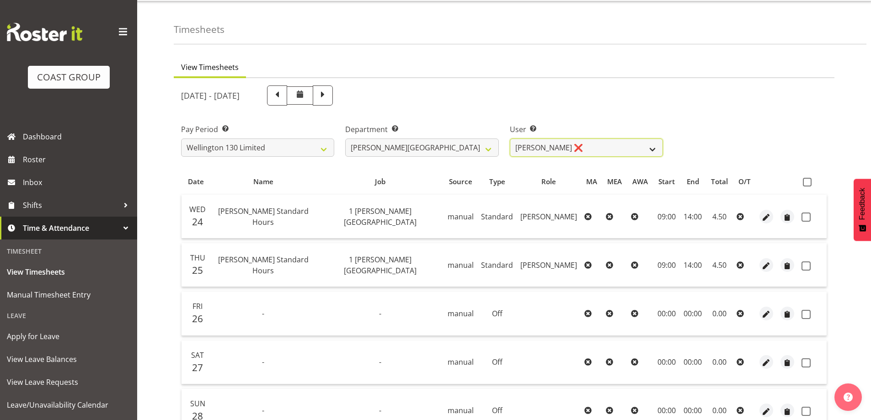
click at [652, 145] on select "[PERSON_NAME] ✔ [PERSON_NAME] ✔ [PERSON_NAME] [PERSON_NAME] ❌ [PERSON_NAME] ✔ […" at bounding box center [586, 148] width 153 height 18
select select "9952"
click at [510, 139] on select "[PERSON_NAME] ✔ [PERSON_NAME] ✔ [PERSON_NAME] [PERSON_NAME] ❌ [PERSON_NAME] ✔ […" at bounding box center [586, 148] width 153 height 18
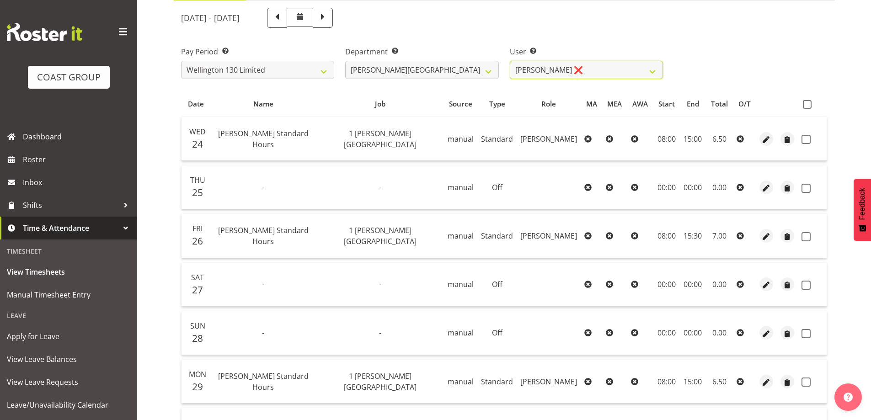
scroll to position [0, 0]
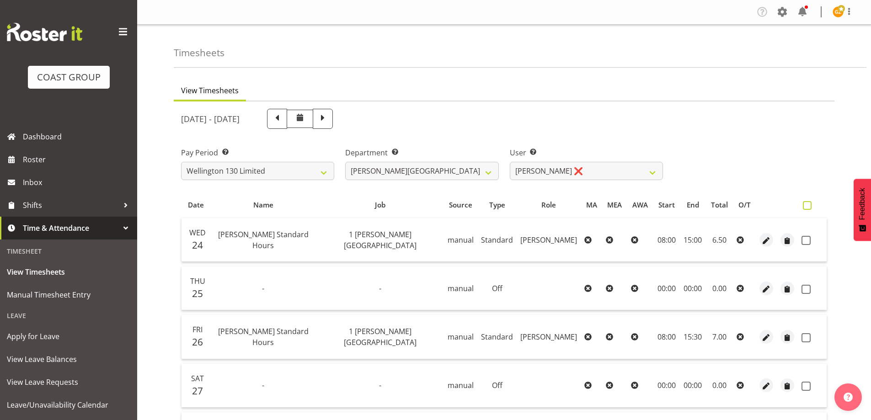
click at [810, 204] on span at bounding box center [807, 205] width 9 height 9
click at [809, 204] on input "checkbox" at bounding box center [806, 206] width 6 height 6
checkbox input "true"
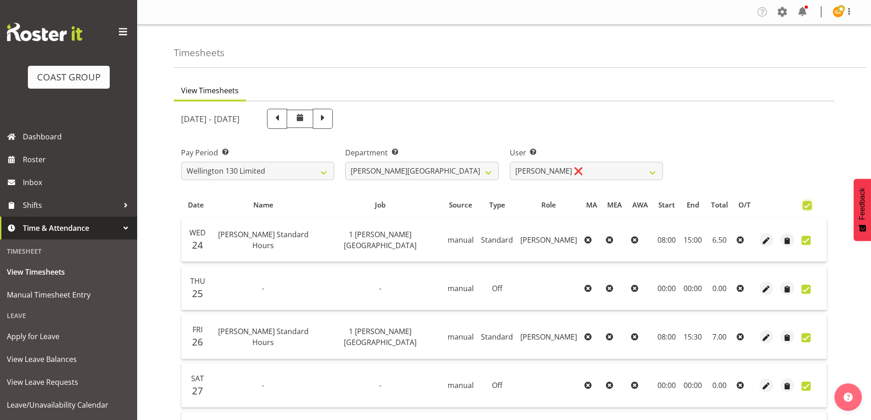
checkbox input "true"
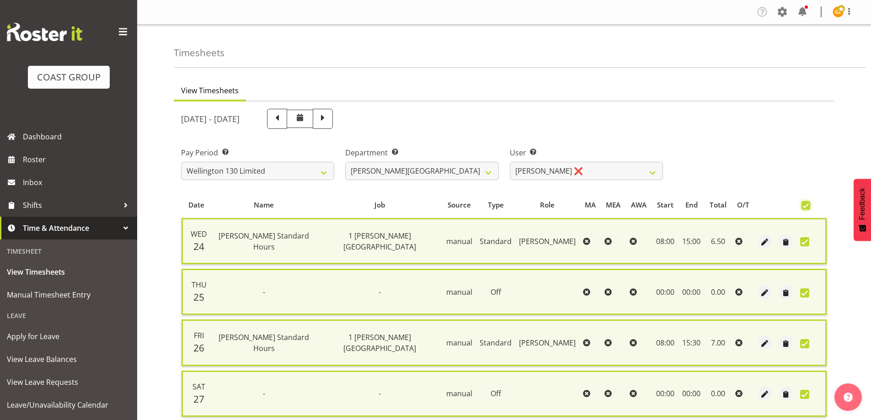
scroll to position [221, 0]
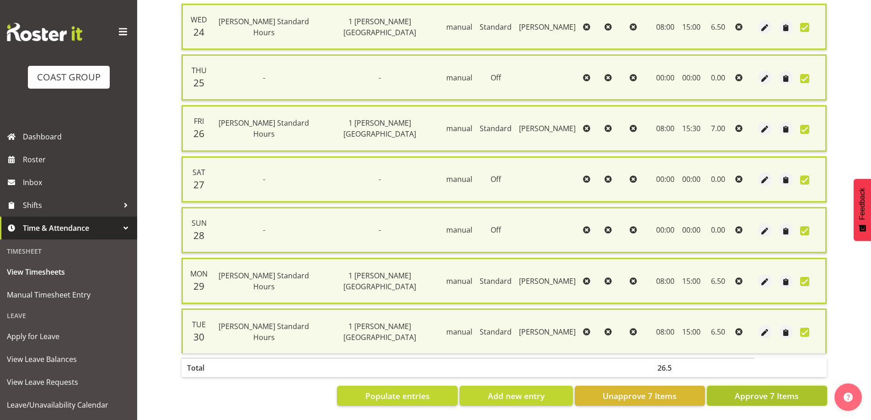
click at [777, 391] on span "Approve 7 Items" at bounding box center [767, 396] width 64 height 12
checkbox input "false"
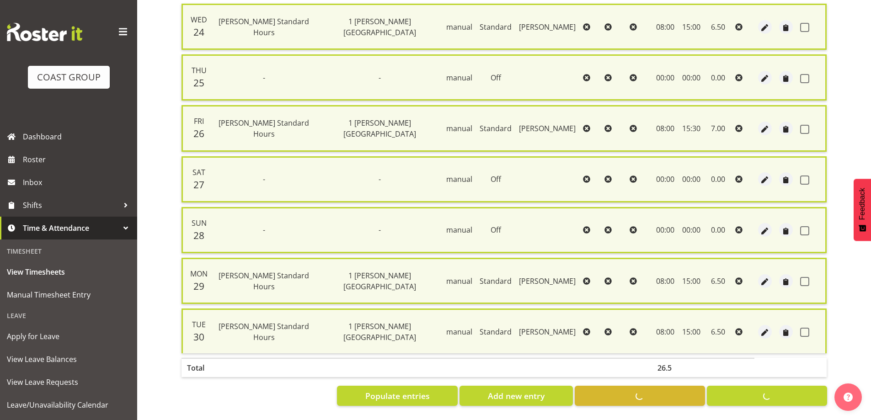
checkbox input "false"
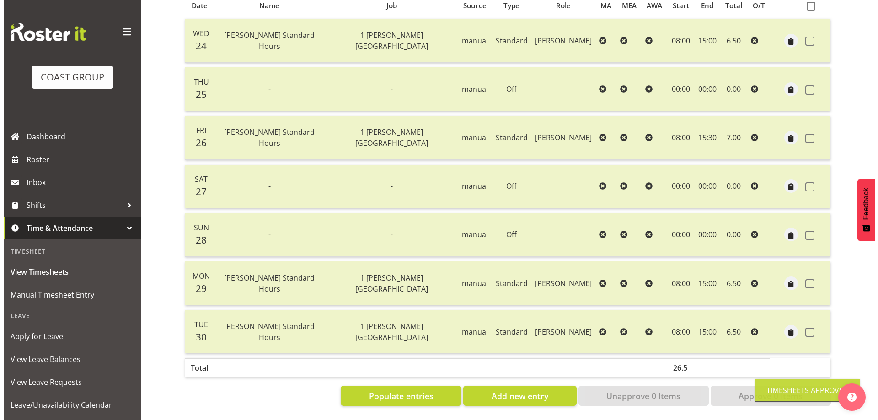
scroll to position [115, 0]
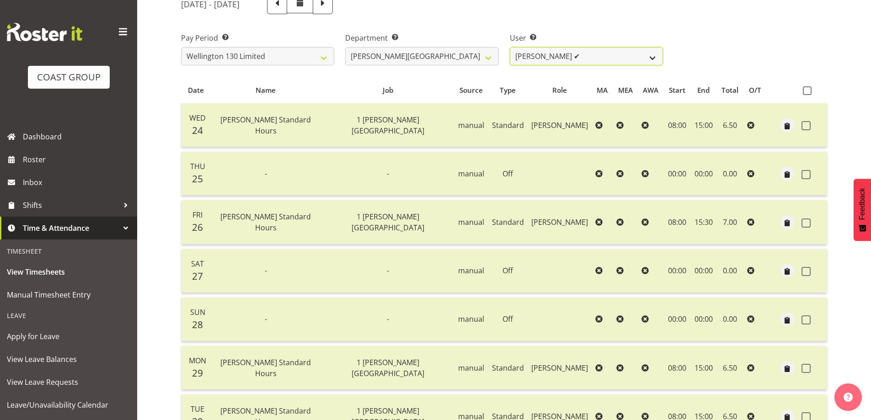
click at [652, 57] on select "[PERSON_NAME] ✔ [PERSON_NAME] ✔ [PERSON_NAME] [PERSON_NAME] ❌ [PERSON_NAME] ✔ […" at bounding box center [586, 56] width 153 height 18
select select "9949"
click at [510, 47] on select "[PERSON_NAME] ✔ [PERSON_NAME] ✔ [PERSON_NAME] [PERSON_NAME] ❌ [PERSON_NAME] ✔ […" at bounding box center [586, 56] width 153 height 18
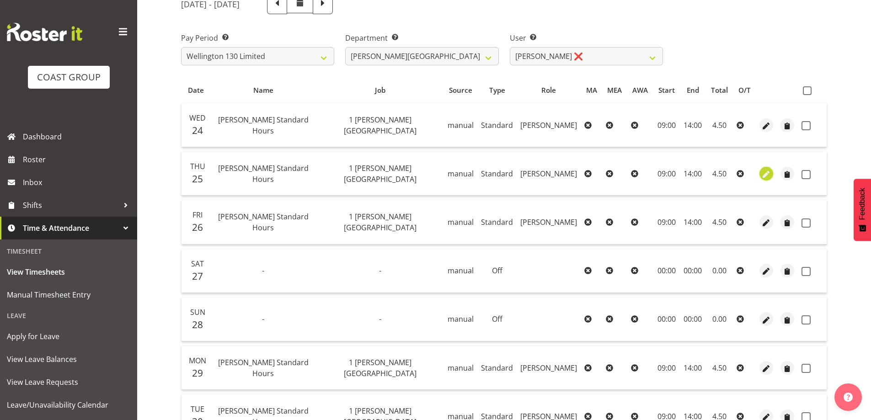
click at [763, 172] on span "button" at bounding box center [766, 174] width 11 height 11
select select "Standard"
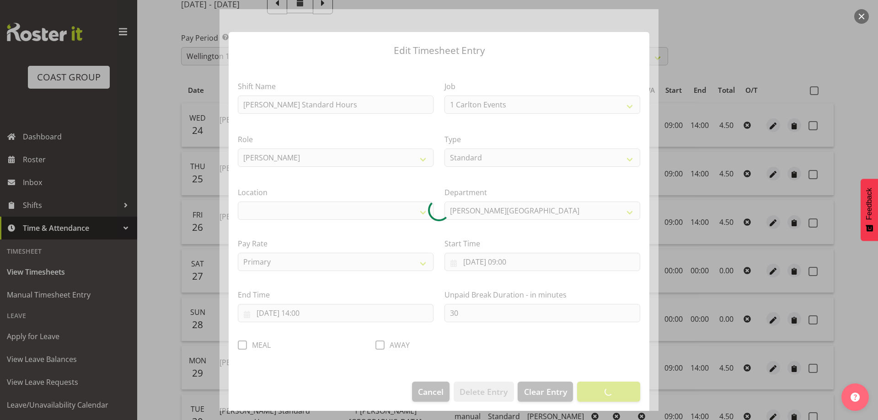
select select "7032"
select select "1075"
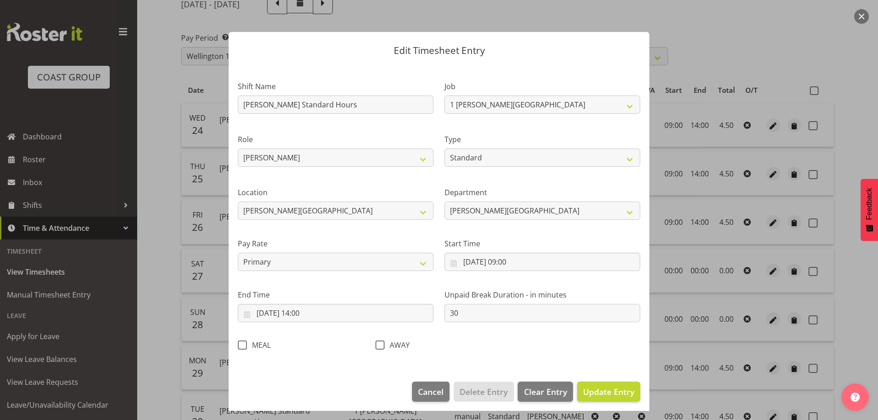
click at [766, 35] on div at bounding box center [439, 210] width 878 height 420
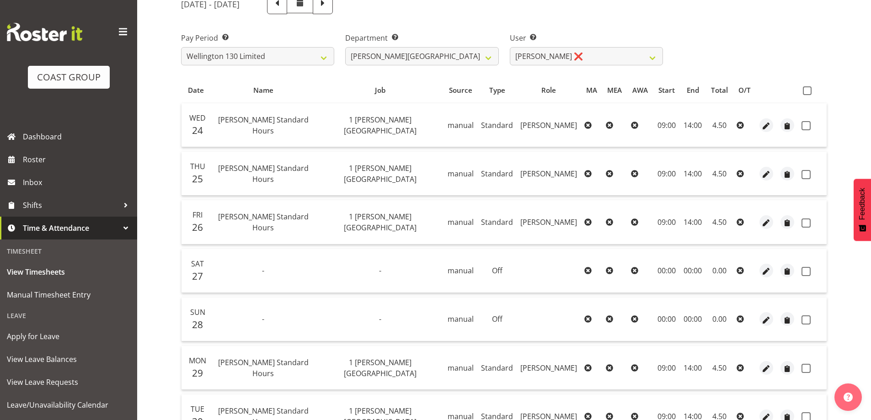
click at [738, 173] on icon at bounding box center [740, 173] width 7 height 7
click at [739, 171] on icon at bounding box center [740, 173] width 7 height 7
click at [769, 174] on span "button" at bounding box center [766, 174] width 11 height 11
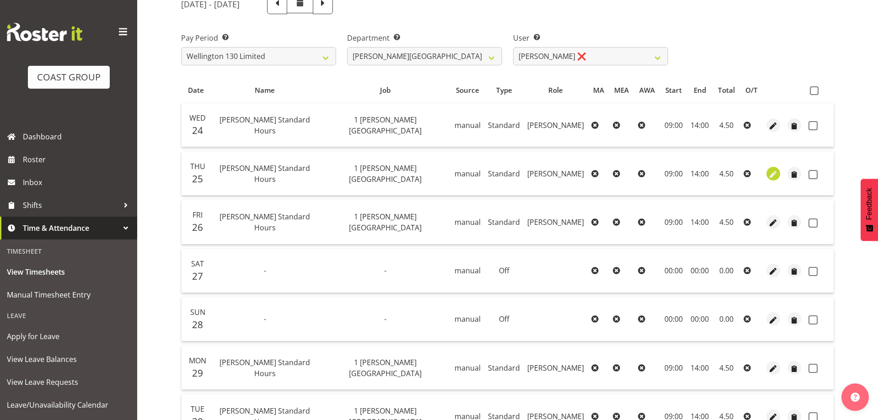
select select "Standard"
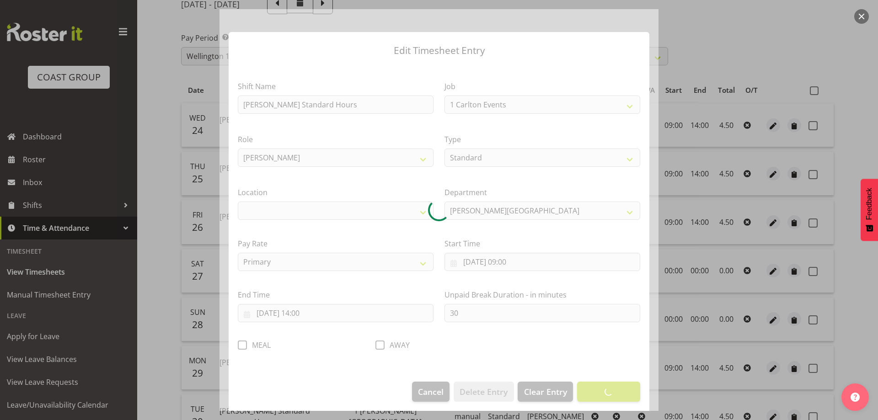
select select "7032"
select select "1075"
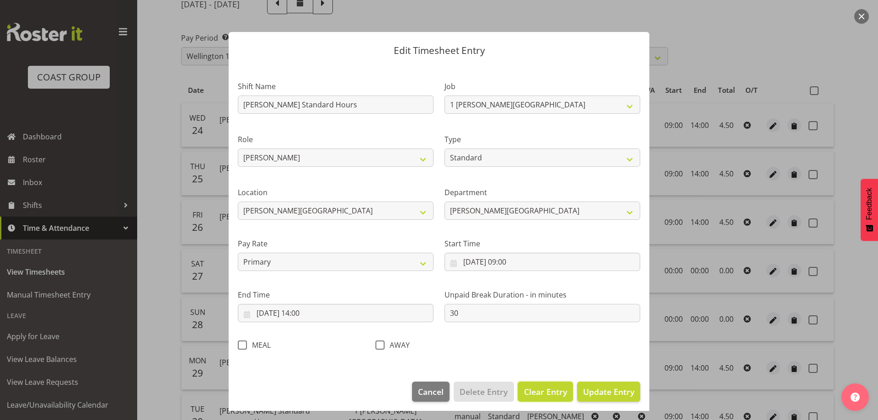
click at [538, 391] on span "Clear Entry" at bounding box center [545, 392] width 43 height 12
select select "Off"
type input "0"
select select
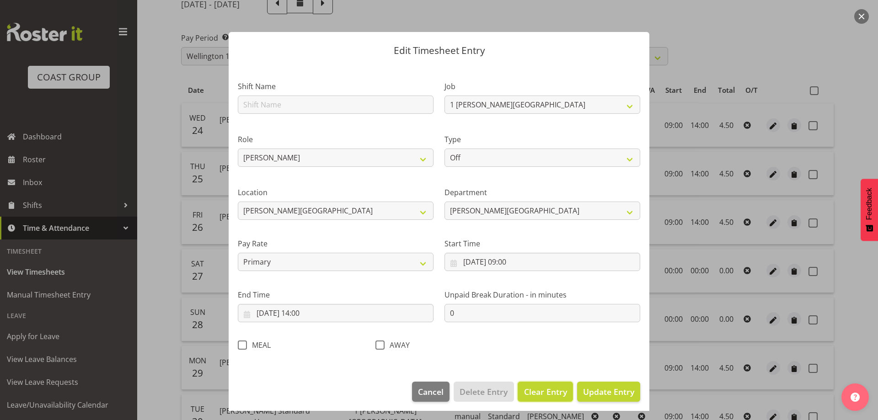
select select
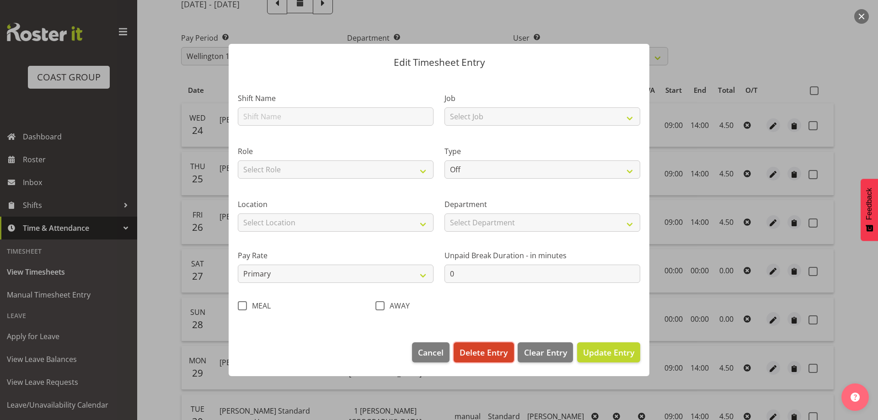
click at [492, 356] on span "Delete Entry" at bounding box center [484, 353] width 48 height 12
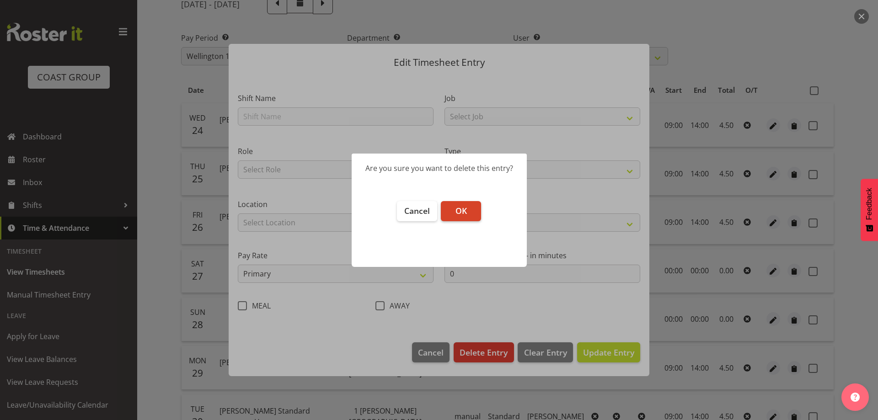
click at [457, 210] on span "OK" at bounding box center [460, 210] width 11 height 11
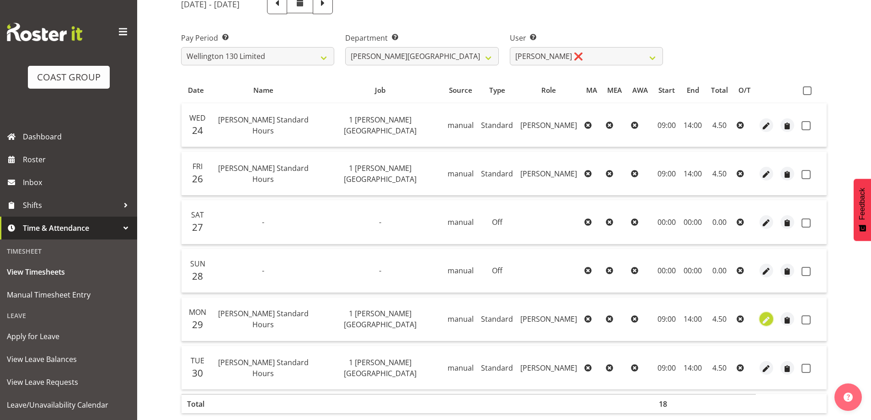
click at [765, 321] on span "button" at bounding box center [766, 320] width 11 height 11
select select "Standard"
select select "8"
select select "2025"
select select "9"
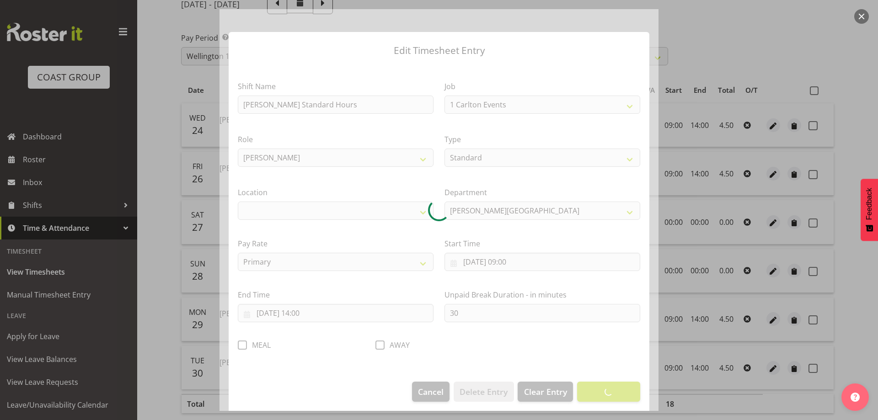
select select "7032"
select select "1075"
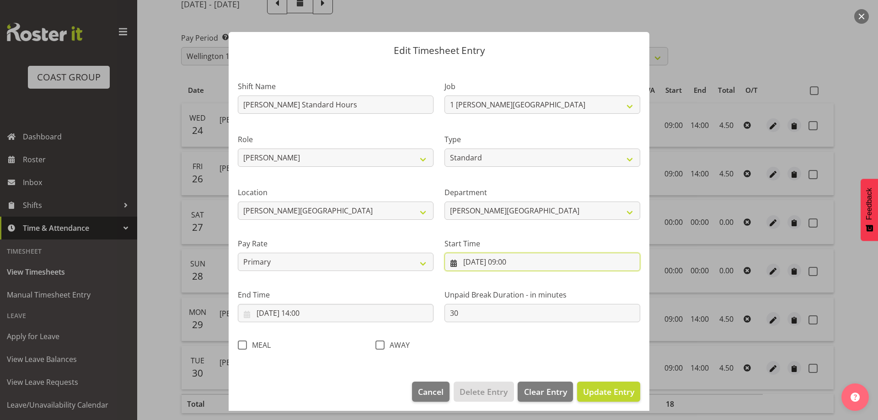
click at [563, 262] on input "[DATE] 09:00" at bounding box center [542, 262] width 196 height 18
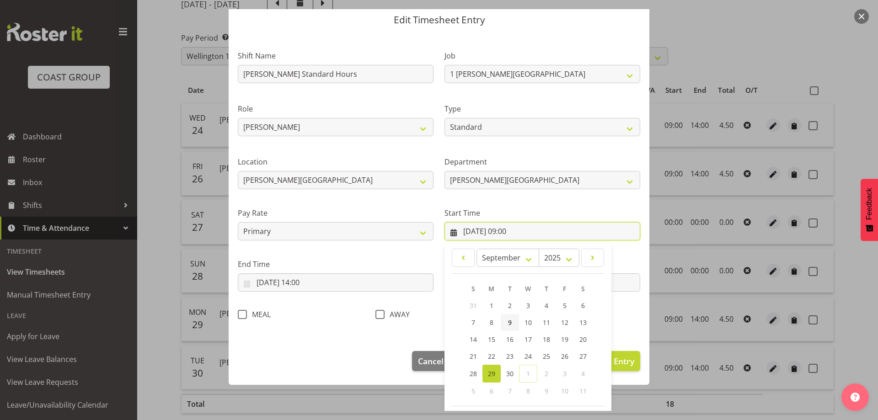
scroll to position [69, 0]
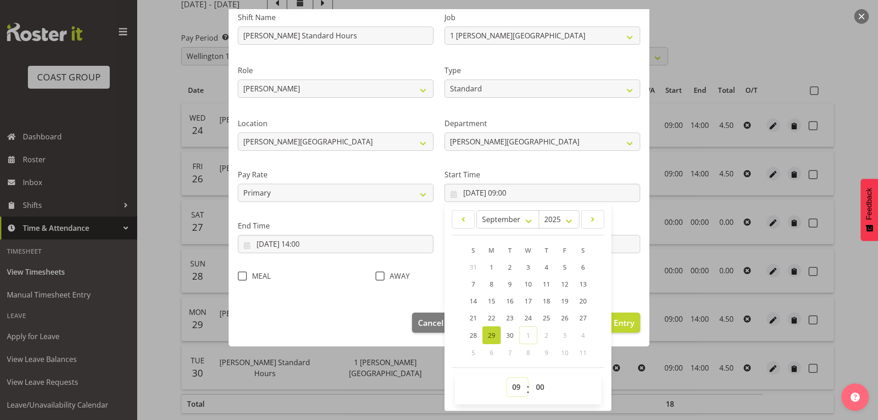
click at [512, 390] on select "00 01 02 03 04 05 06 07 08 09 10 11 12 13 14 15 16 17 18 19 20 21 22 23" at bounding box center [517, 387] width 21 height 18
select select "8"
click at [507, 378] on select "00 01 02 03 04 05 06 07 08 09 10 11 12 13 14 15 16 17 18 19 20 21 22 23" at bounding box center [517, 387] width 21 height 18
type input "[DATE] 08:00"
click at [618, 289] on div "Shift Name [PERSON_NAME][GEOGRAPHIC_DATA] Standard Hours Job 1 Carlton Events 1…" at bounding box center [438, 144] width 413 height 290
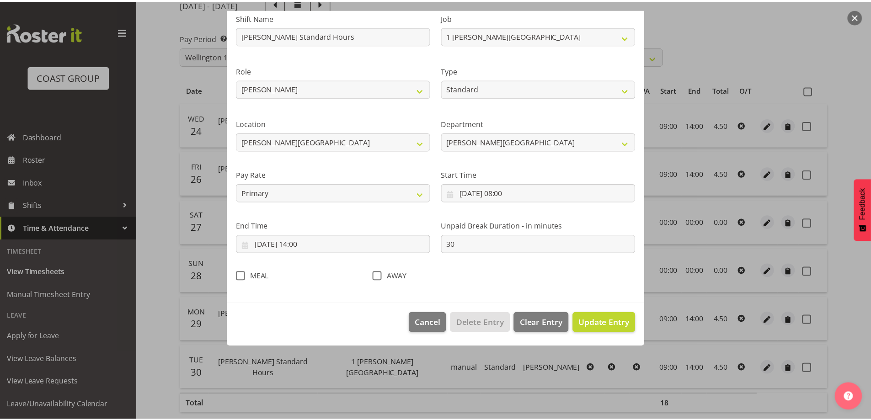
scroll to position [5, 0]
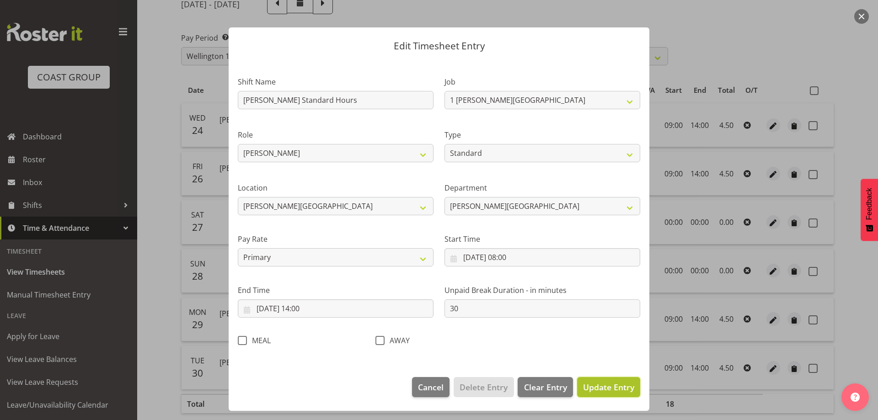
click at [593, 389] on span "Update Entry" at bounding box center [608, 387] width 51 height 11
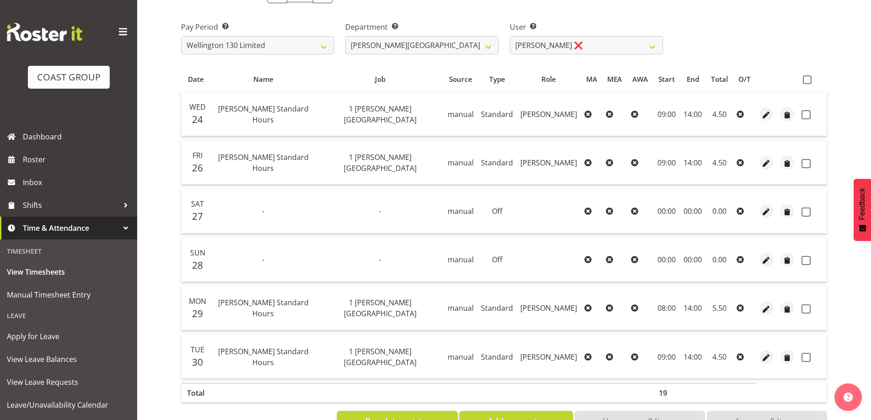
scroll to position [112, 0]
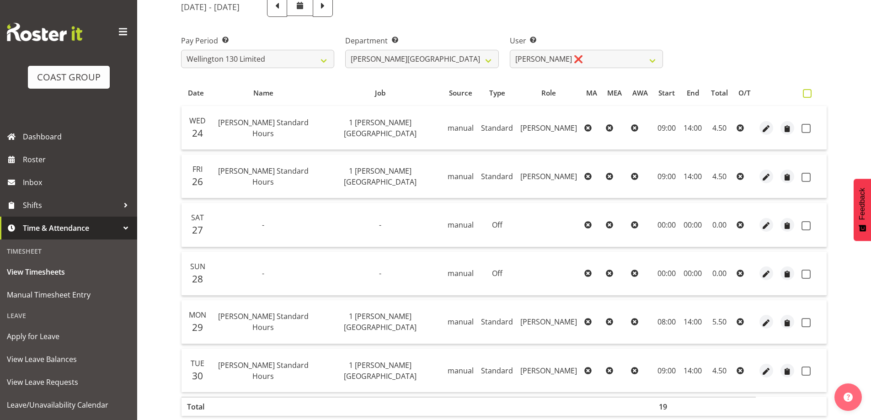
click at [808, 94] on span at bounding box center [807, 93] width 9 height 9
click at [808, 94] on input "checkbox" at bounding box center [806, 94] width 6 height 6
checkbox input "true"
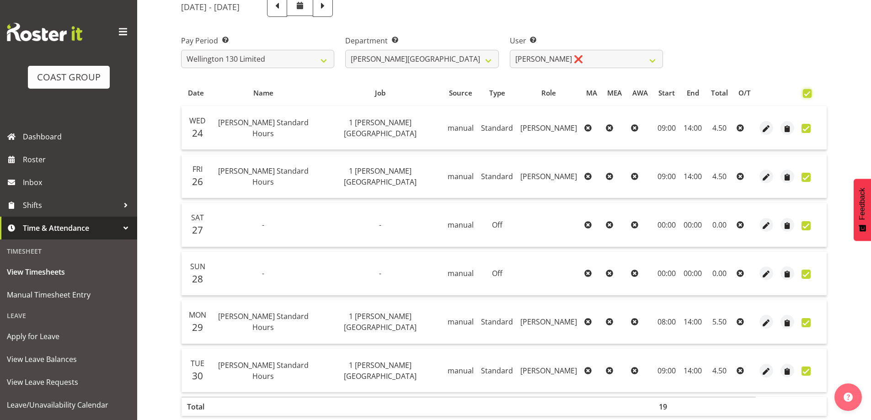
checkbox input "true"
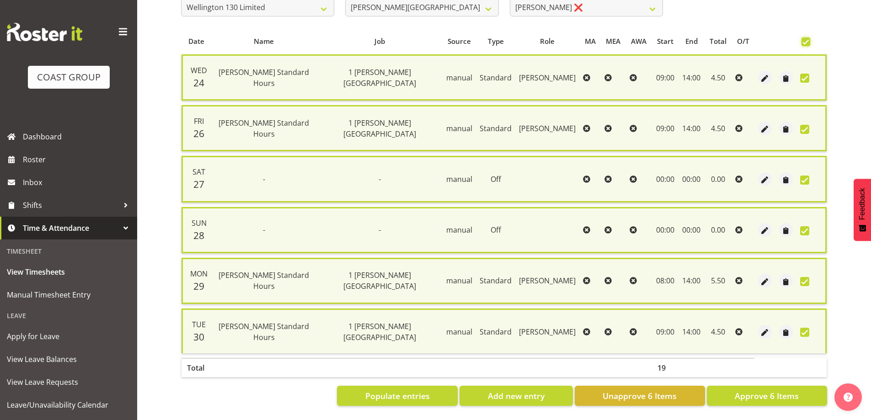
scroll to position [171, 0]
click at [777, 392] on span "Approve 6 Items" at bounding box center [767, 396] width 64 height 12
checkbox input "false"
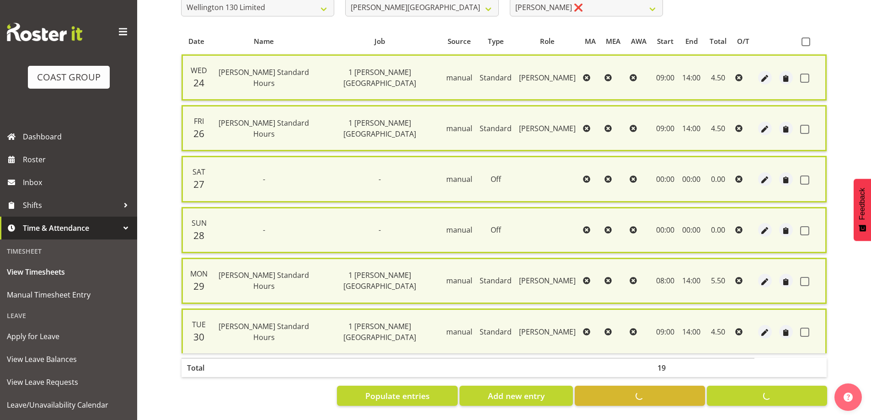
checkbox input "false"
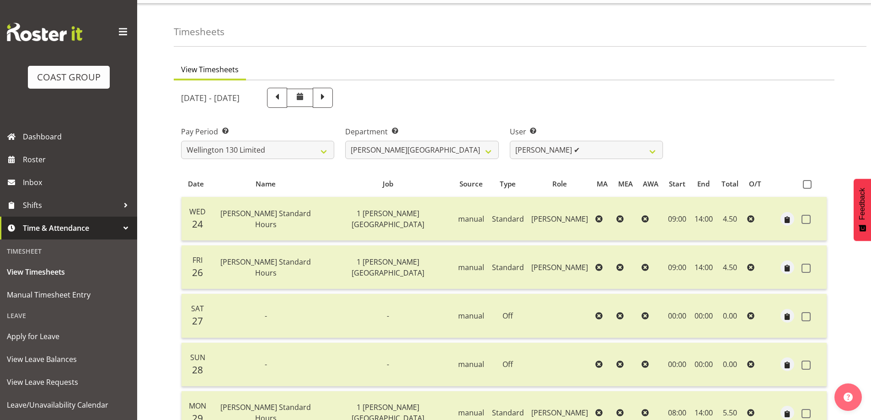
scroll to position [21, 0]
drag, startPoint x: 652, startPoint y: 151, endPoint x: 650, endPoint y: 158, distance: 7.5
click at [652, 151] on select "[PERSON_NAME] ✔ [PERSON_NAME] ✔ [PERSON_NAME] [PERSON_NAME] ❌ [PERSON_NAME] ✔ […" at bounding box center [586, 150] width 153 height 18
click at [510, 141] on select "[PERSON_NAME] ✔ [PERSON_NAME] ✔ [PERSON_NAME] [PERSON_NAME] ❌ [PERSON_NAME] ✔ […" at bounding box center [586, 150] width 153 height 18
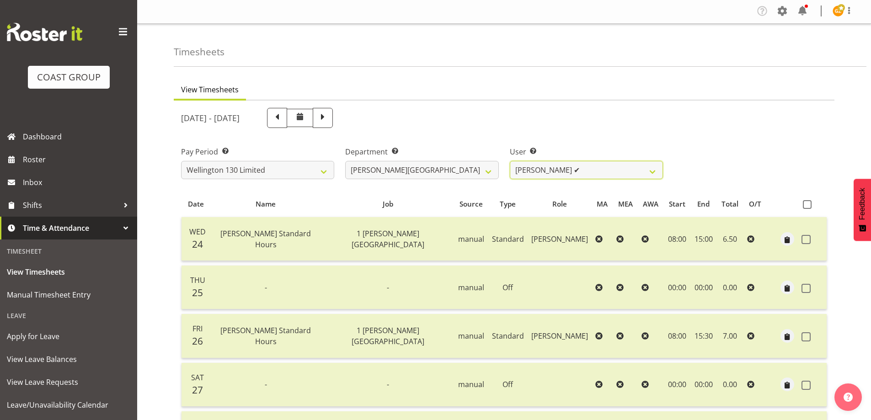
scroll to position [0, 0]
drag, startPoint x: 654, startPoint y: 167, endPoint x: 653, endPoint y: 176, distance: 8.7
click at [654, 168] on select "[PERSON_NAME] ✔ [PERSON_NAME] ✔ [PERSON_NAME] [PERSON_NAME] ❌ [PERSON_NAME] ✔ […" at bounding box center [586, 171] width 153 height 18
select select "9951"
click at [510, 162] on select "[PERSON_NAME] ✔ [PERSON_NAME] ✔ [PERSON_NAME] [PERSON_NAME] ❌ [PERSON_NAME] ✔ […" at bounding box center [586, 171] width 153 height 18
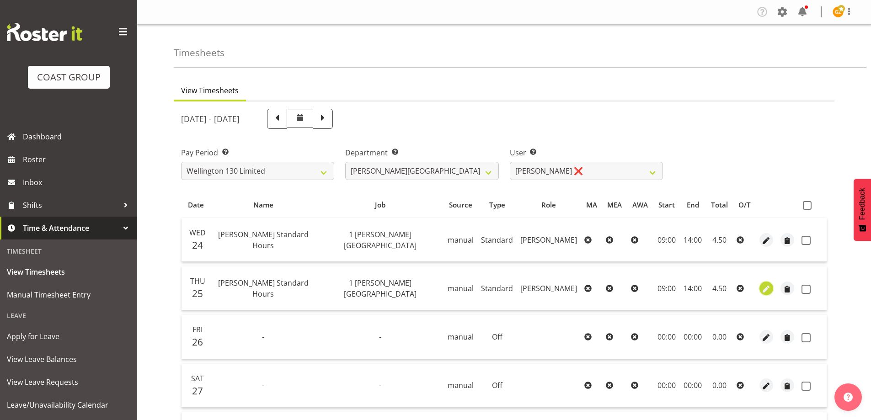
click at [765, 291] on span "button" at bounding box center [766, 289] width 11 height 11
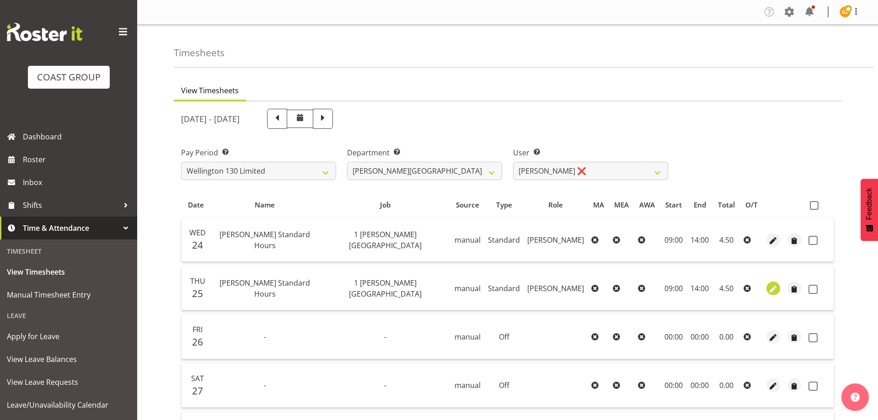
select select "Standard"
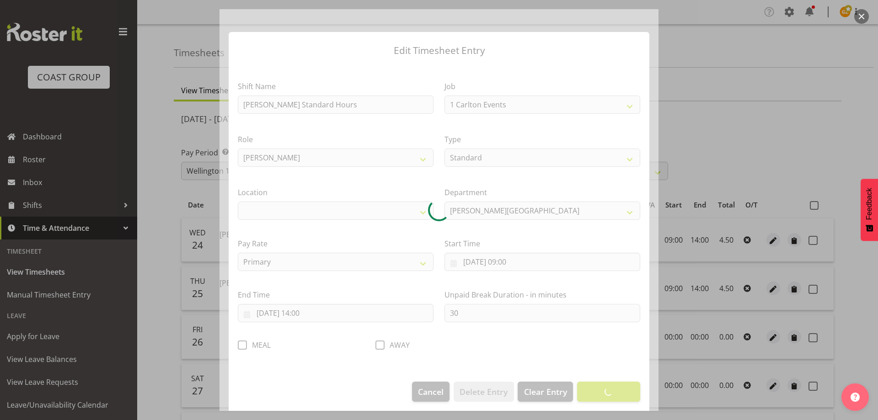
select select "7032"
select select "1075"
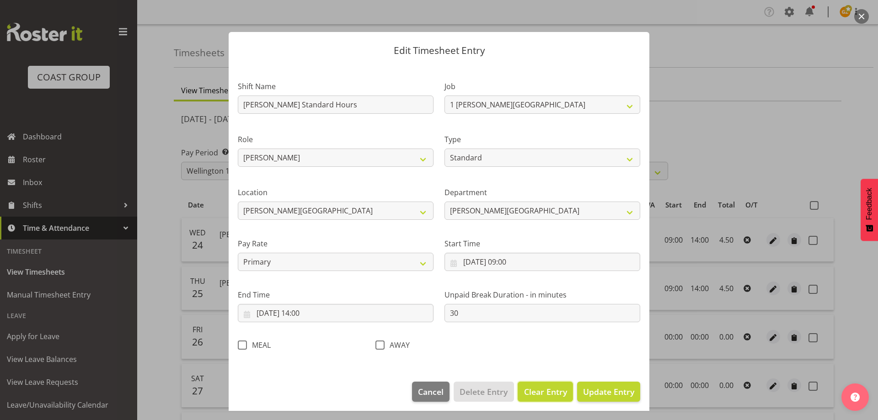
click at [554, 390] on span "Clear Entry" at bounding box center [545, 392] width 43 height 12
select select "Off"
type input "0"
select select
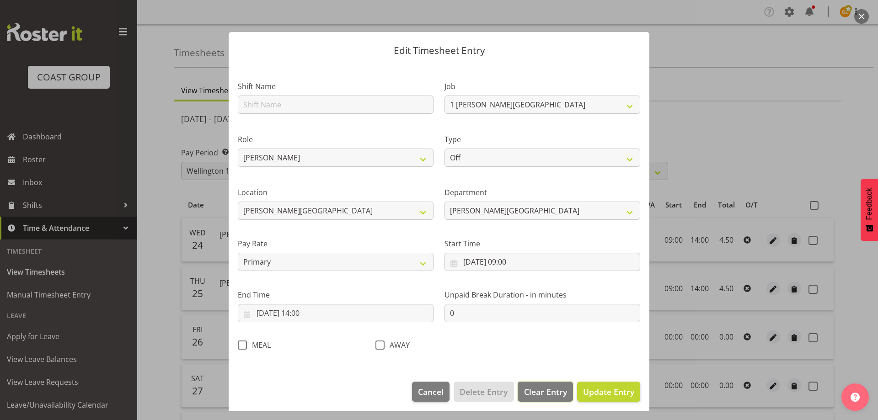
select select
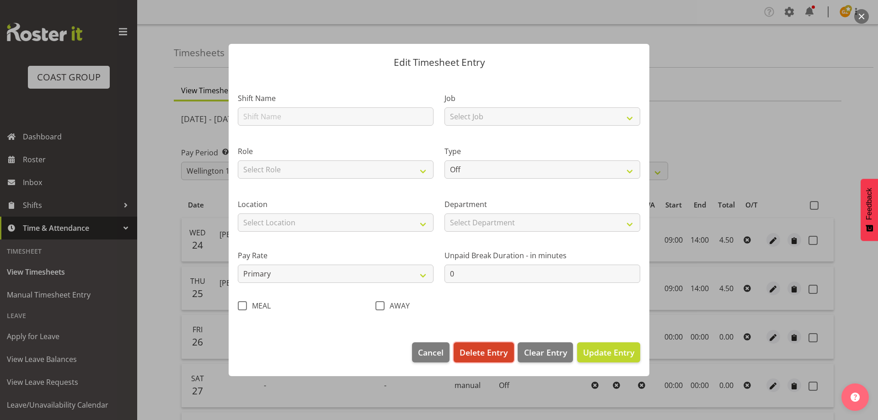
click at [468, 354] on span "Delete Entry" at bounding box center [484, 353] width 48 height 12
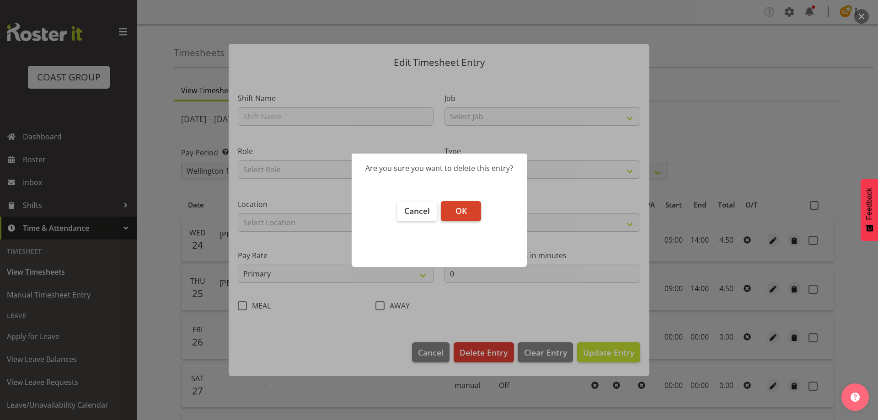
click at [469, 207] on button "OK" at bounding box center [461, 211] width 40 height 20
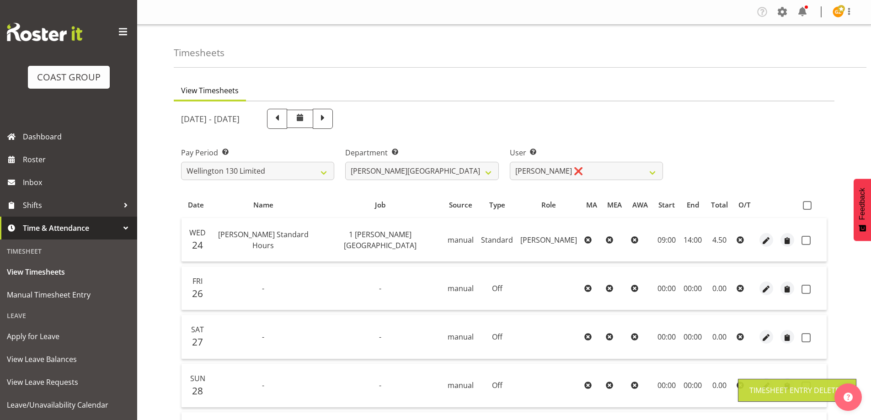
scroll to position [158, 0]
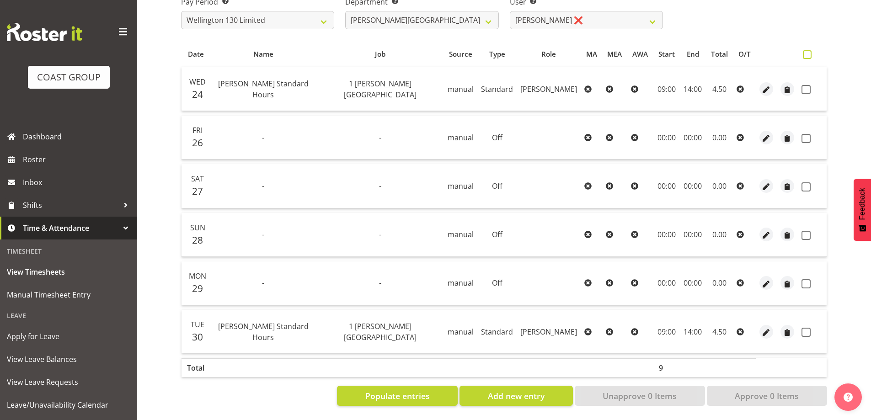
click at [810, 50] on span at bounding box center [807, 54] width 9 height 9
click at [809, 52] on input "checkbox" at bounding box center [806, 55] width 6 height 6
checkbox input "true"
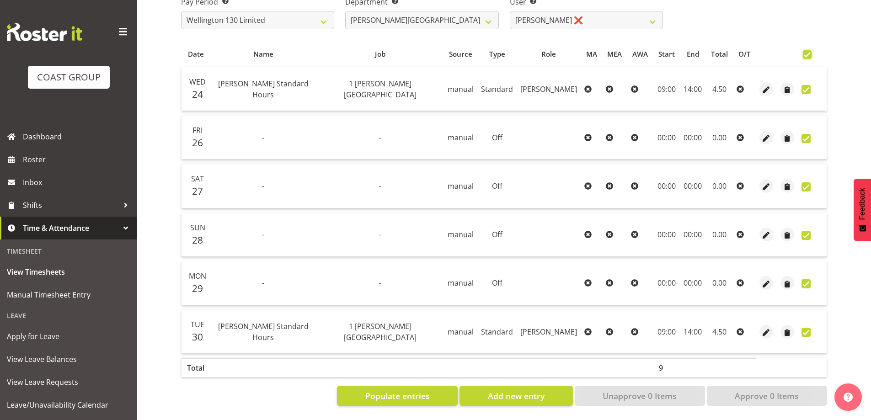
checkbox input "true"
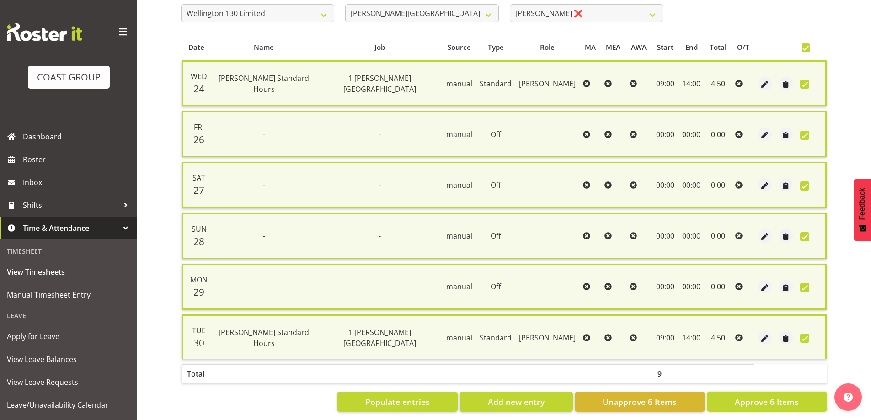
click at [800, 406] on button "Approve 6 Items" at bounding box center [767, 402] width 120 height 20
checkbox input "false"
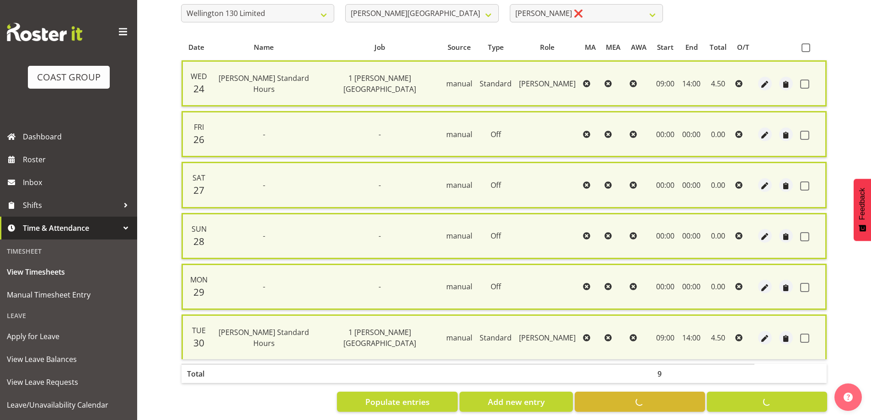
checkbox input "false"
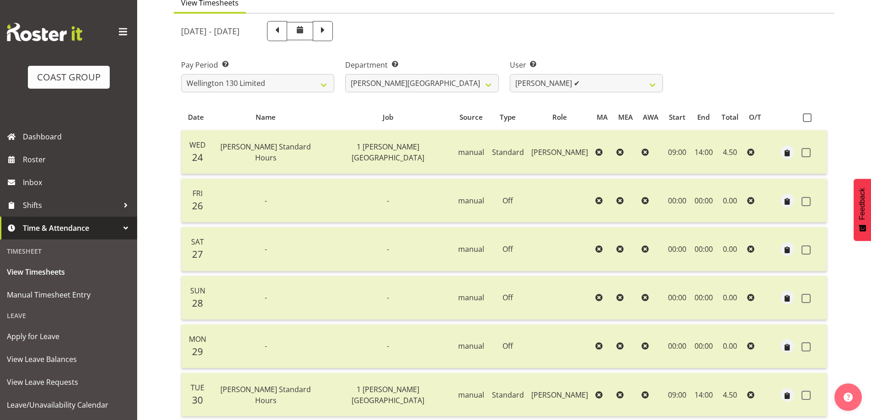
scroll to position [0, 0]
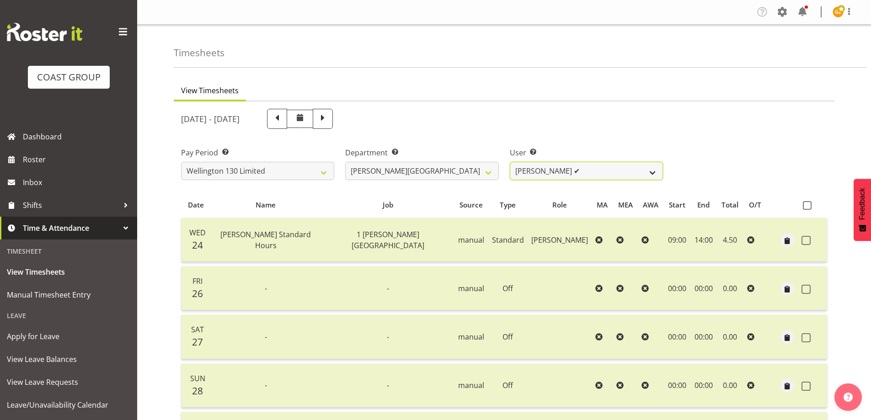
click at [653, 173] on select "[PERSON_NAME] ✔ [PERSON_NAME] ✔ [PERSON_NAME] [PERSON_NAME] ❌ [PERSON_NAME] ✔ […" at bounding box center [586, 171] width 153 height 18
click at [849, 9] on span at bounding box center [849, 11] width 11 height 11
click at [815, 47] on link "Log Out" at bounding box center [811, 48] width 88 height 16
